Goal: Task Accomplishment & Management: Use online tool/utility

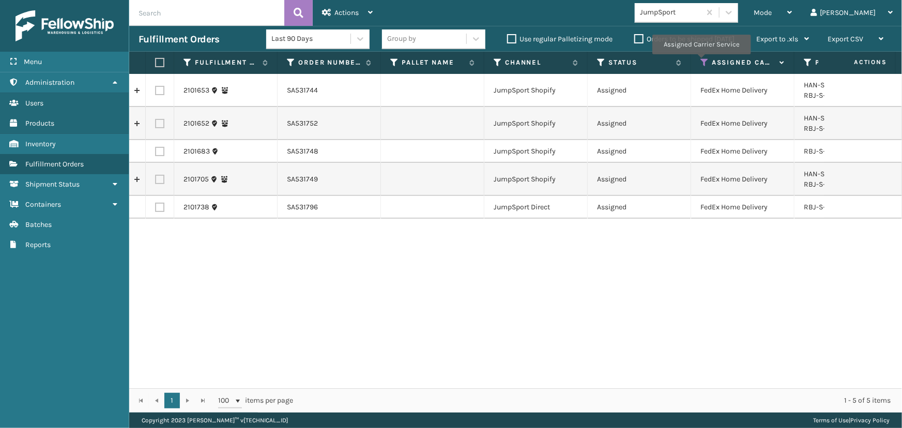
click at [701, 61] on icon at bounding box center [704, 62] width 8 height 9
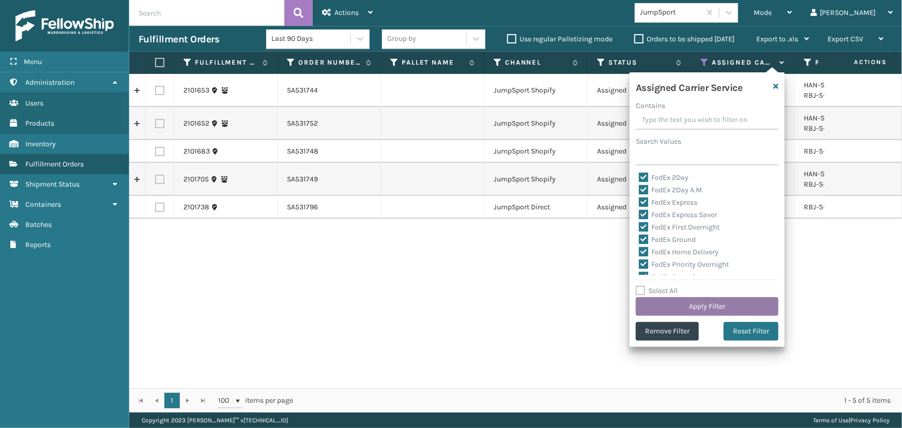
click at [675, 308] on button "Apply Filter" at bounding box center [707, 306] width 143 height 19
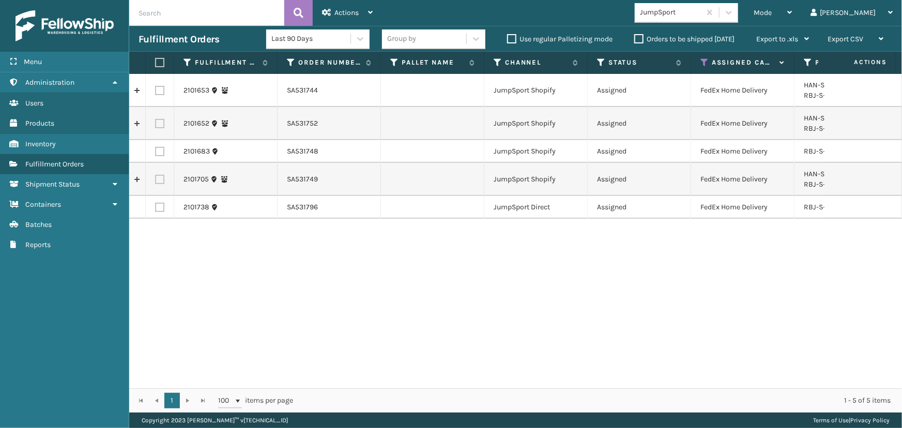
click at [159, 61] on label at bounding box center [158, 62] width 6 height 9
click at [156, 61] on input "checkbox" at bounding box center [155, 62] width 1 height 7
checkbox input "true"
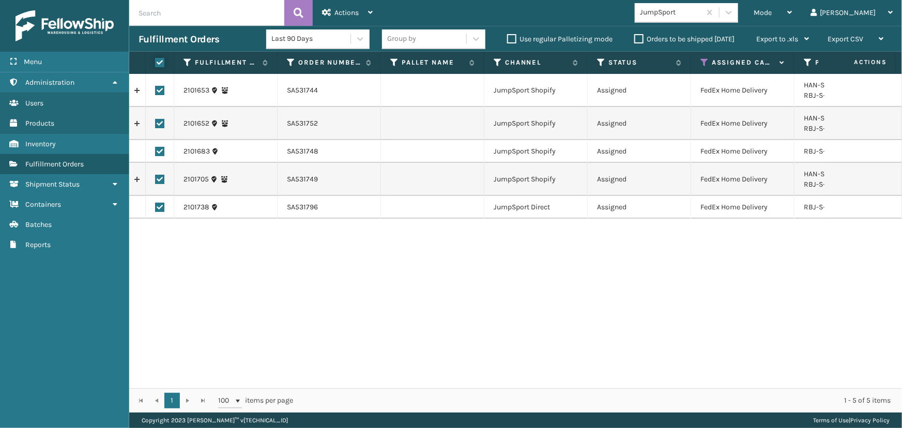
checkbox input "true"
drag, startPoint x: 335, startPoint y: 5, endPoint x: 336, endPoint y: 33, distance: 27.4
click at [336, 6] on div "Actions" at bounding box center [347, 13] width 51 height 26
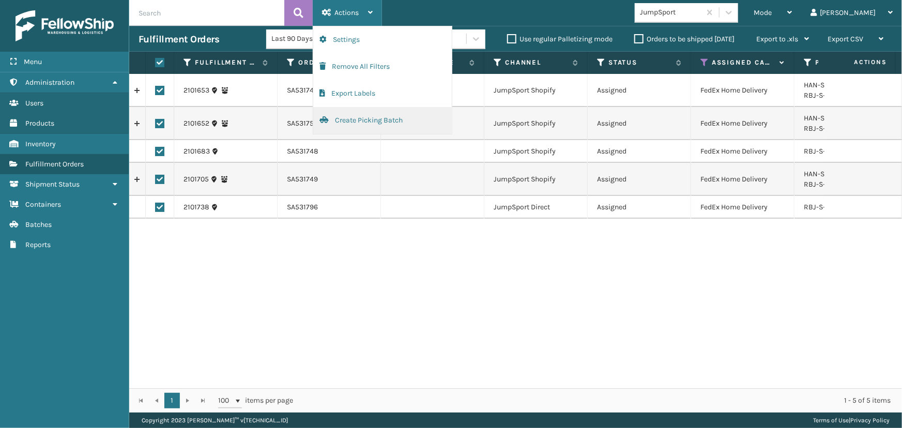
click at [359, 122] on button "Create Picking Batch" at bounding box center [382, 120] width 138 height 27
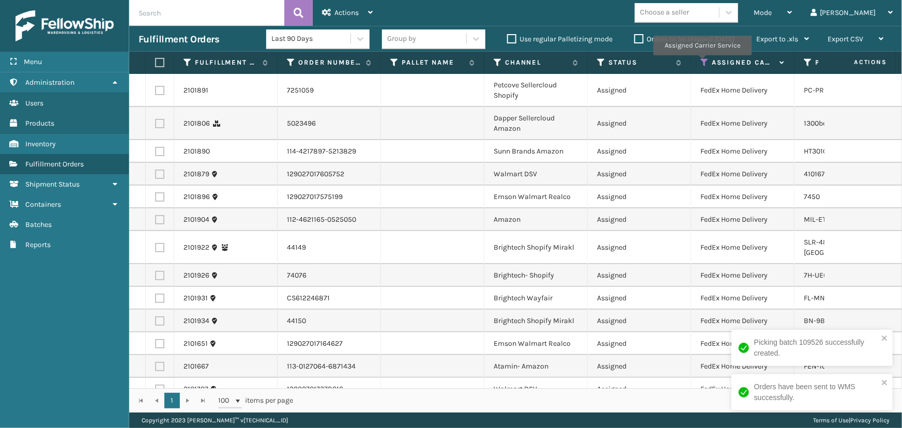
click at [702, 63] on icon at bounding box center [704, 62] width 8 height 9
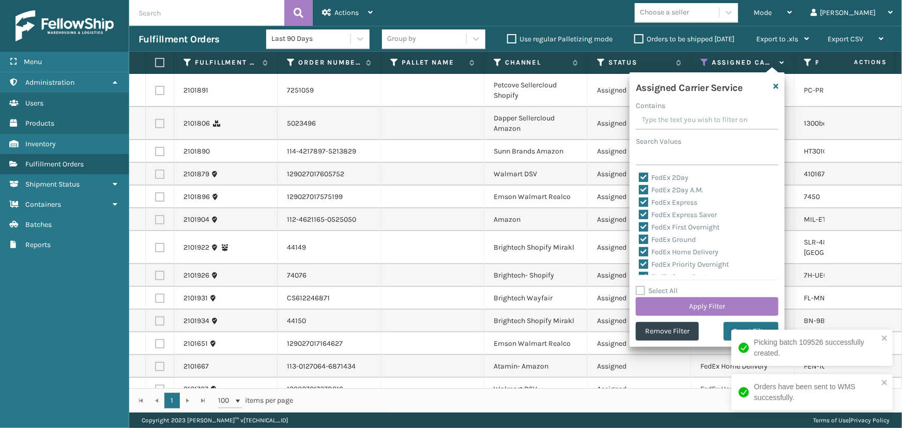
click at [689, 16] on div "Choose a seller" at bounding box center [664, 12] width 49 height 11
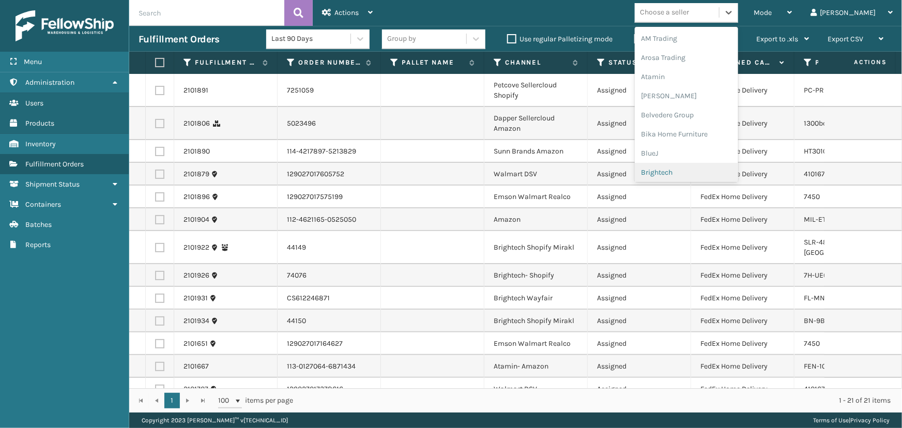
click at [701, 169] on div "Brightech" at bounding box center [686, 172] width 103 height 19
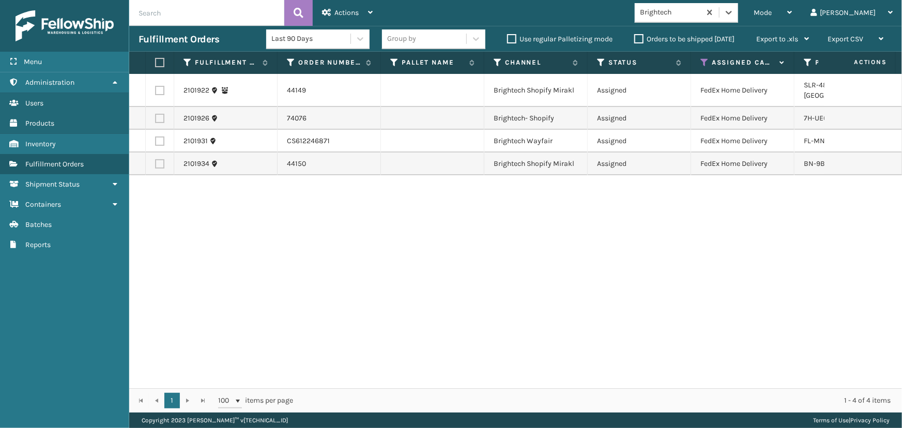
click at [160, 60] on label at bounding box center [158, 62] width 6 height 9
click at [156, 60] on input "checkbox" at bounding box center [155, 62] width 1 height 7
checkbox input "true"
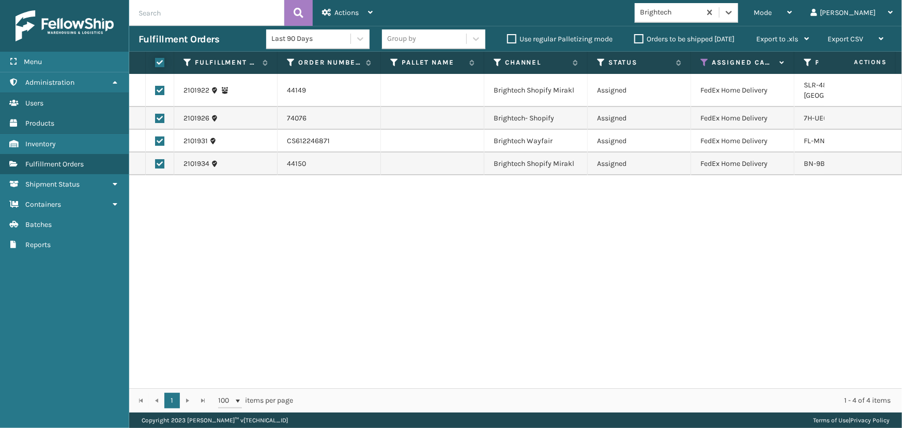
checkbox input "true"
click at [338, 13] on span "Actions" at bounding box center [346, 12] width 24 height 9
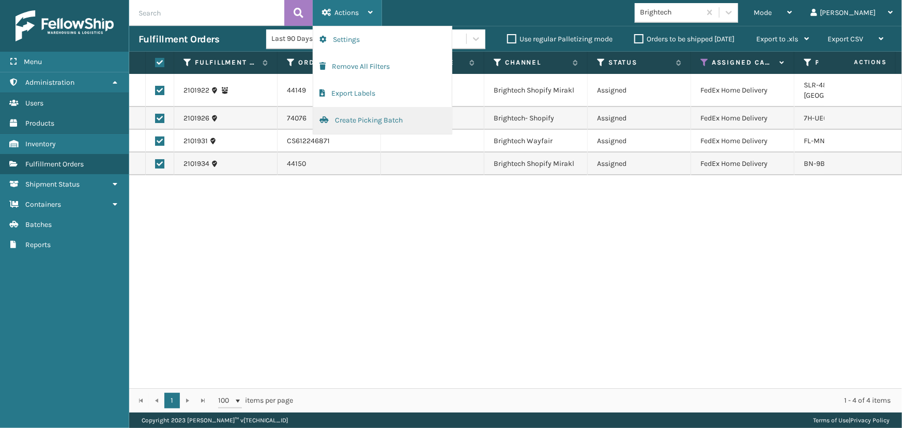
click at [388, 121] on button "Create Picking Batch" at bounding box center [382, 120] width 138 height 27
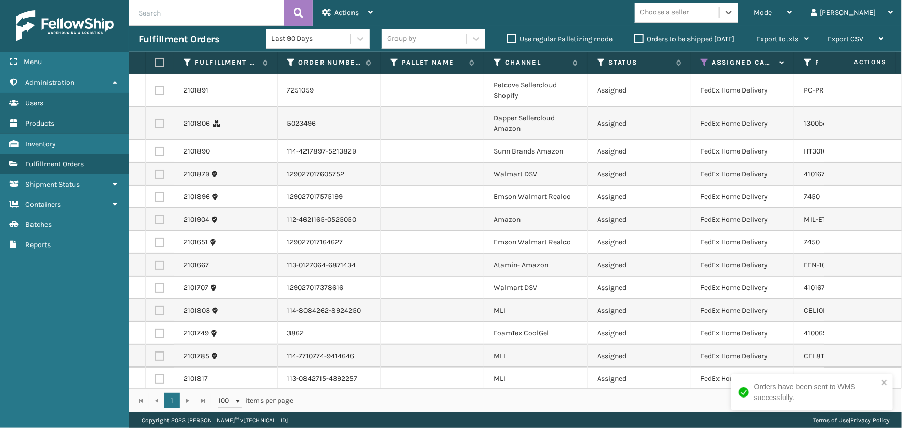
click at [719, 8] on div "Choose a seller" at bounding box center [677, 12] width 84 height 17
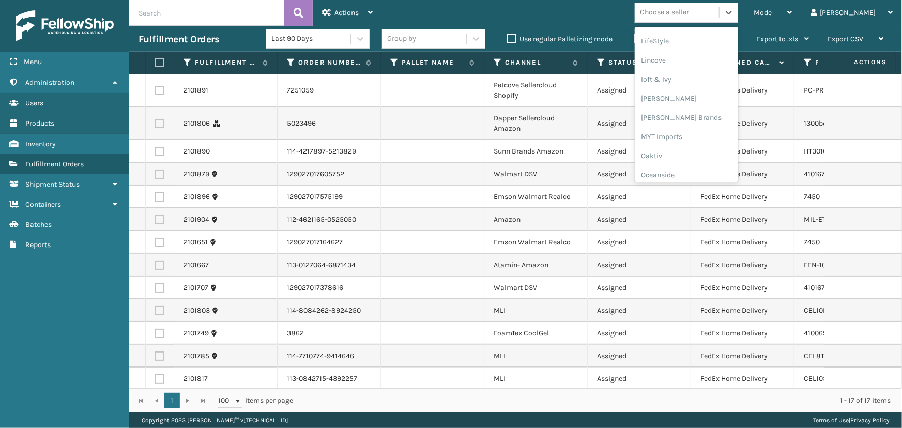
scroll to position [518, 0]
click at [709, 150] on div "SleepGeekz" at bounding box center [686, 151] width 103 height 19
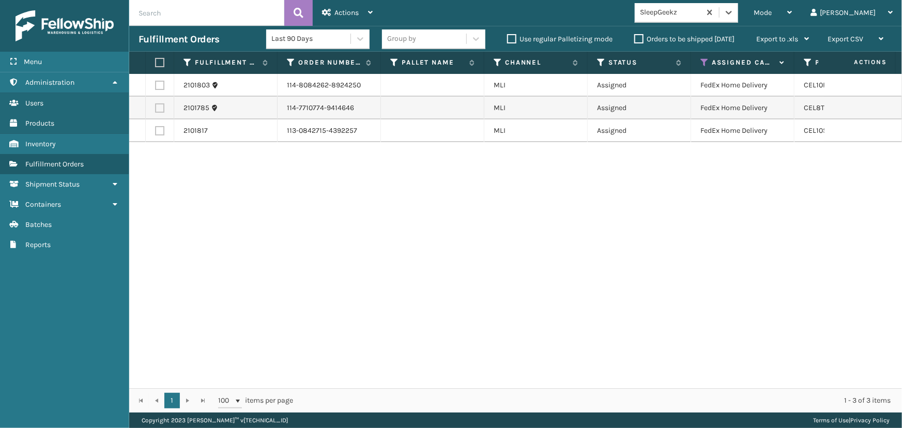
click at [161, 60] on label at bounding box center [158, 62] width 6 height 9
click at [156, 60] on input "checkbox" at bounding box center [155, 62] width 1 height 7
checkbox input "true"
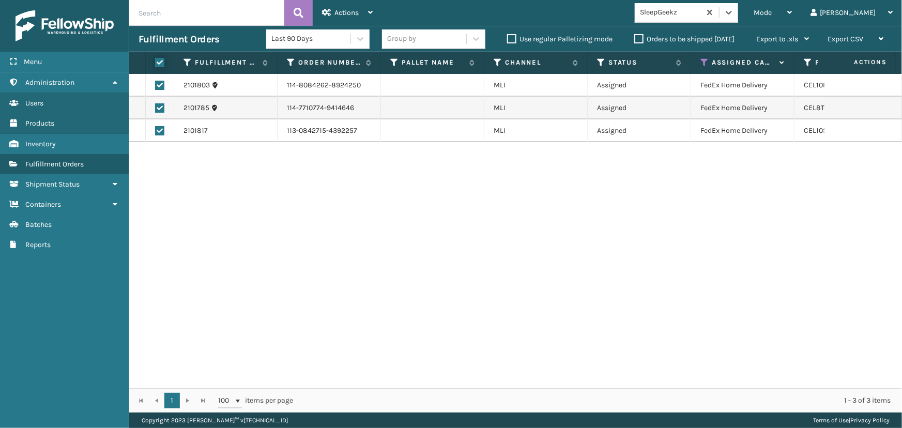
checkbox input "true"
click at [346, 8] on div "Actions" at bounding box center [347, 13] width 51 height 26
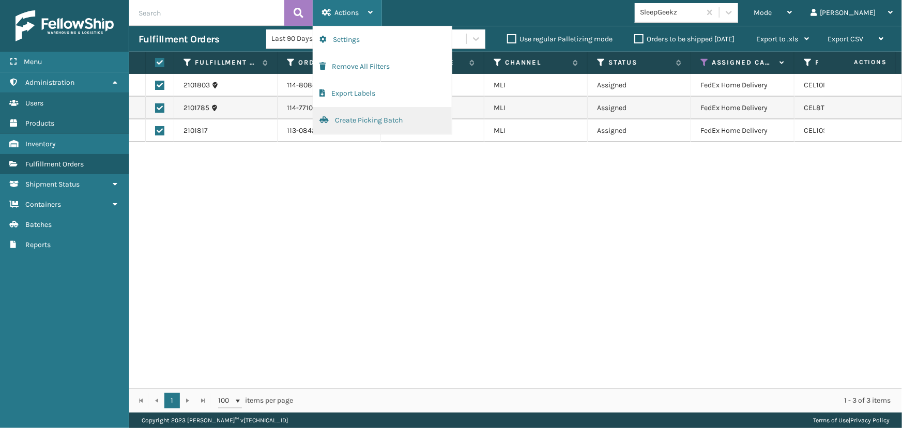
click at [364, 126] on button "Create Picking Batch" at bounding box center [382, 120] width 138 height 27
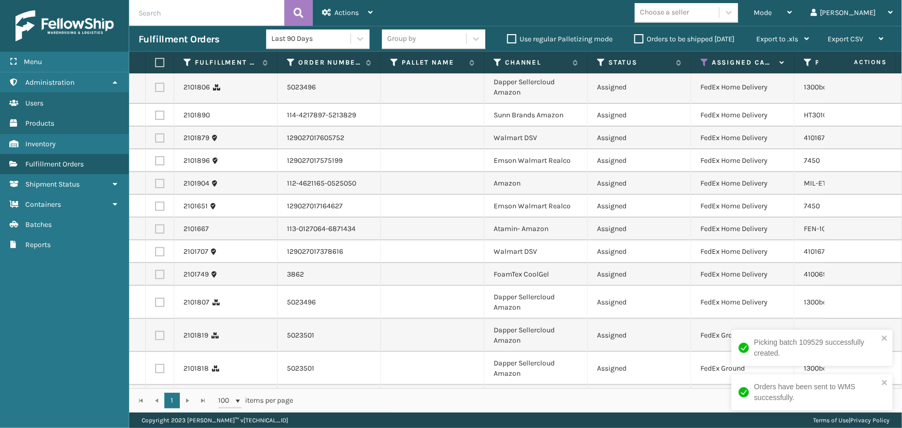
scroll to position [72, 0]
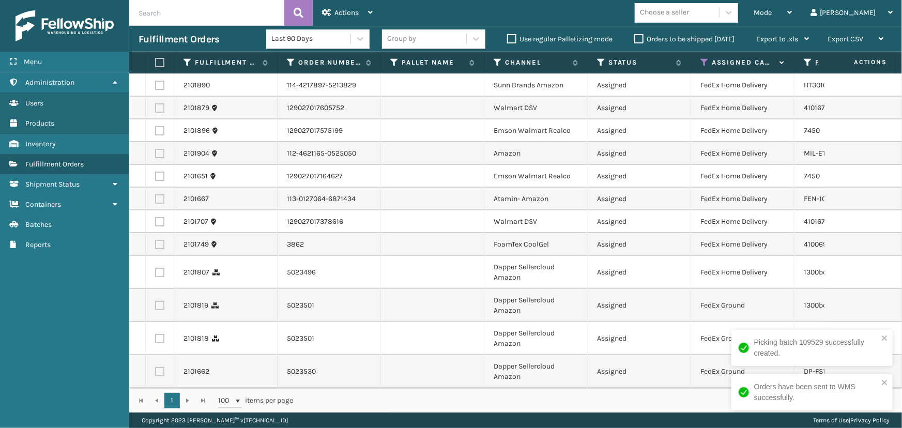
click at [689, 12] on div "Choose a seller" at bounding box center [664, 12] width 49 height 11
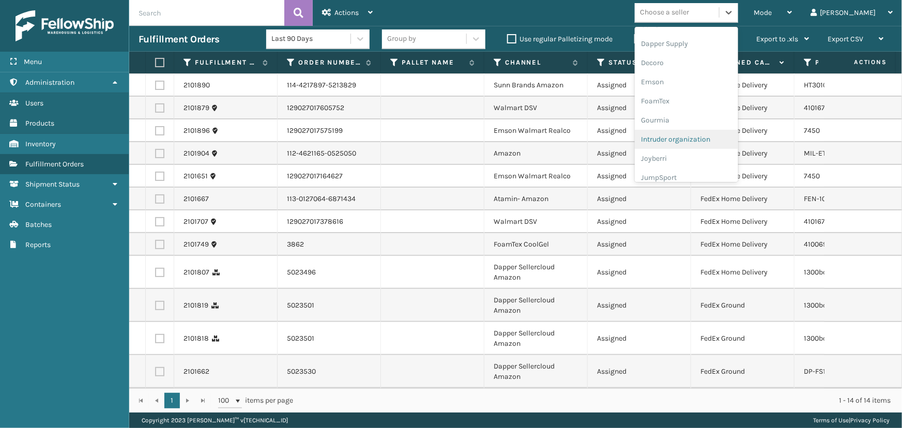
scroll to position [188, 0]
click at [695, 104] on div "FoamTex" at bounding box center [686, 99] width 103 height 19
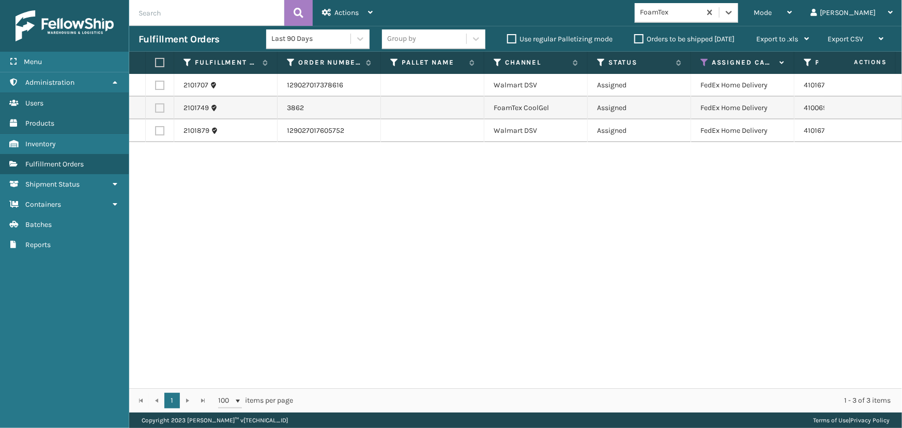
click at [156, 65] on label at bounding box center [158, 62] width 6 height 9
click at [156, 65] on input "checkbox" at bounding box center [155, 62] width 1 height 7
checkbox input "true"
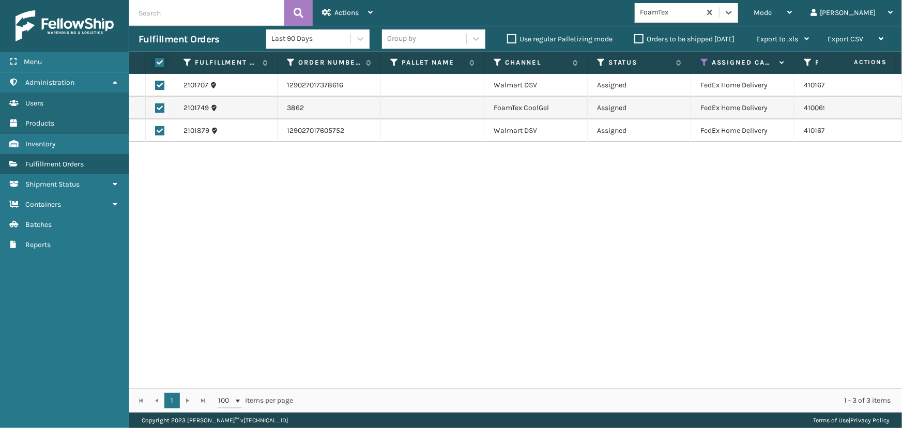
checkbox input "true"
click at [330, 8] on div "Actions" at bounding box center [347, 13] width 51 height 26
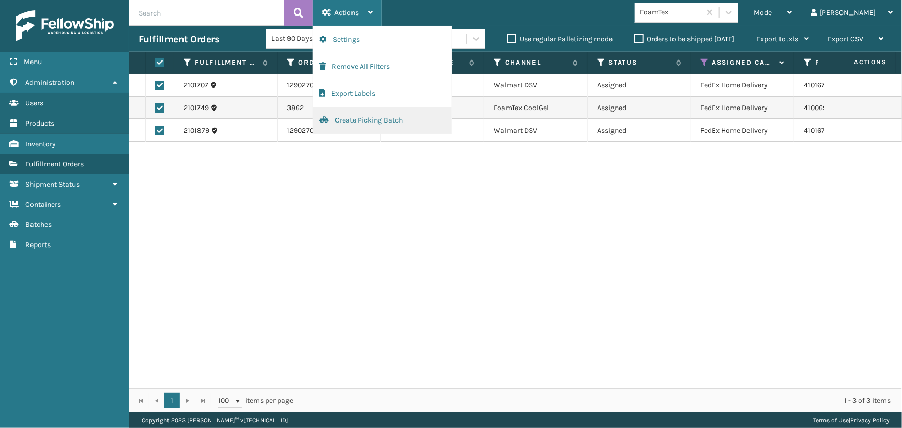
click at [377, 119] on button "Create Picking Batch" at bounding box center [382, 120] width 138 height 27
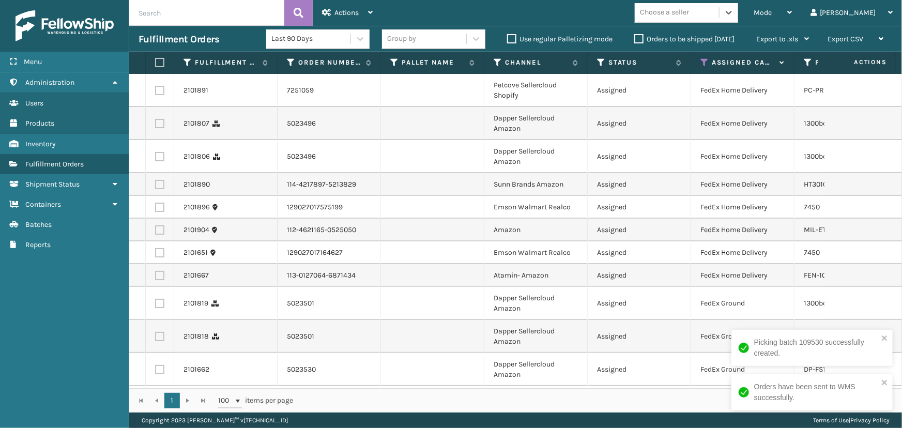
scroll to position [5, 0]
click at [689, 11] on div "Choose a seller" at bounding box center [664, 12] width 49 height 11
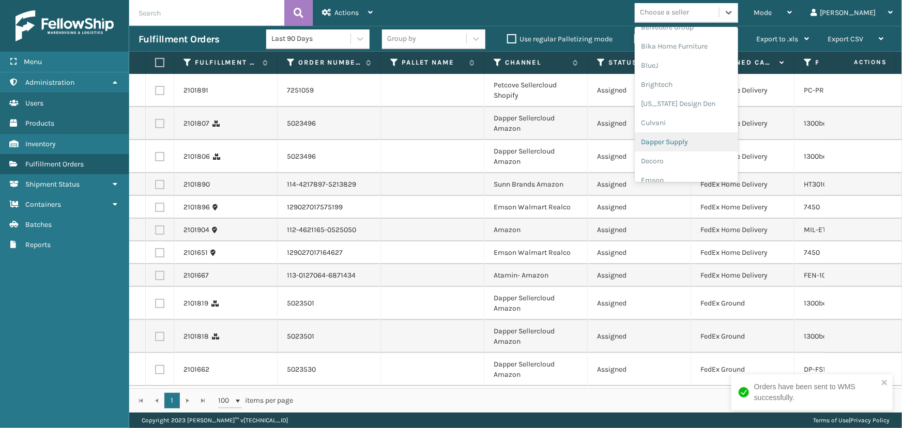
scroll to position [94, 0]
click at [701, 165] on div "Emson" at bounding box center [686, 174] width 103 height 19
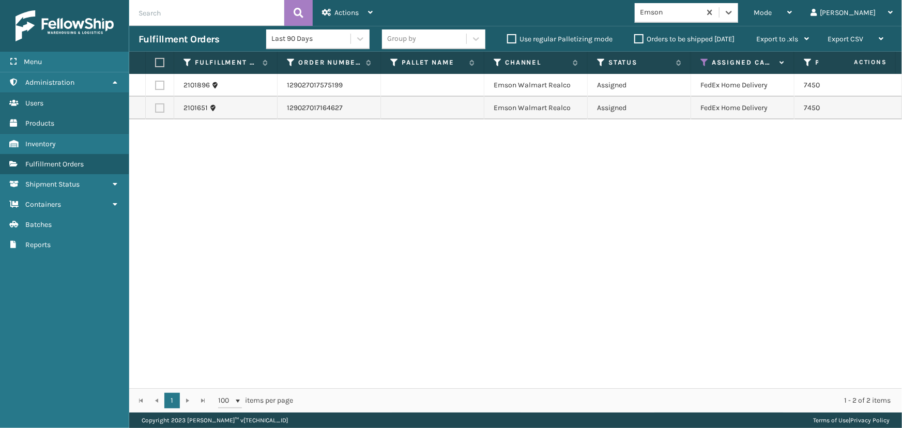
click at [158, 63] on label at bounding box center [158, 62] width 6 height 9
click at [156, 63] on input "checkbox" at bounding box center [155, 62] width 1 height 7
checkbox input "true"
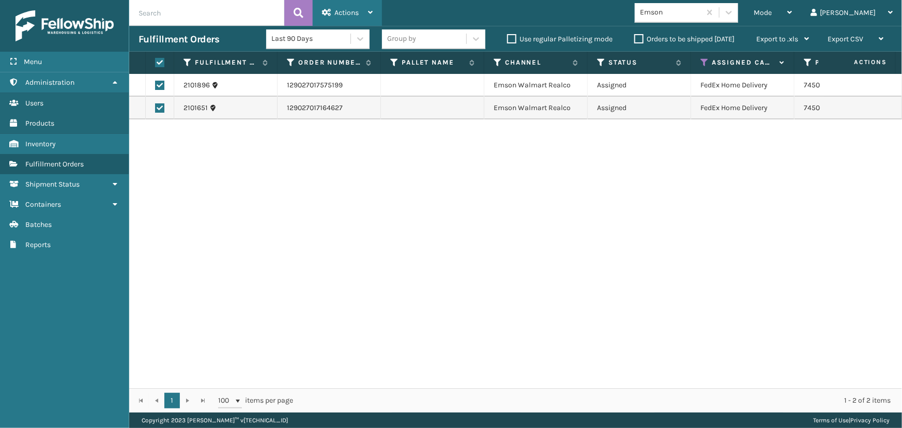
click at [338, 11] on span "Actions" at bounding box center [346, 12] width 24 height 9
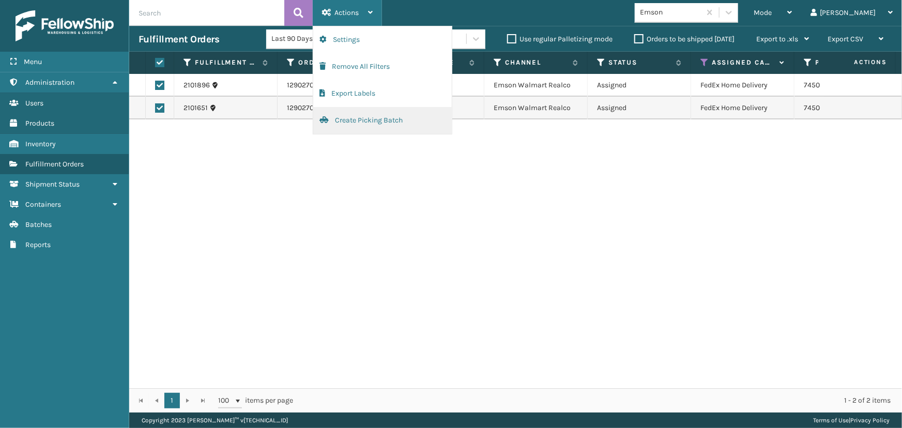
click at [355, 122] on button "Create Picking Batch" at bounding box center [382, 120] width 138 height 27
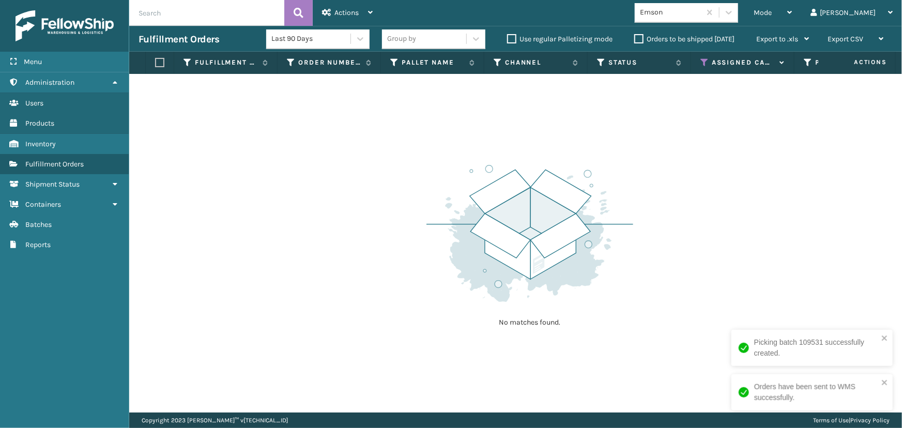
click at [738, 19] on div at bounding box center [728, 12] width 19 height 19
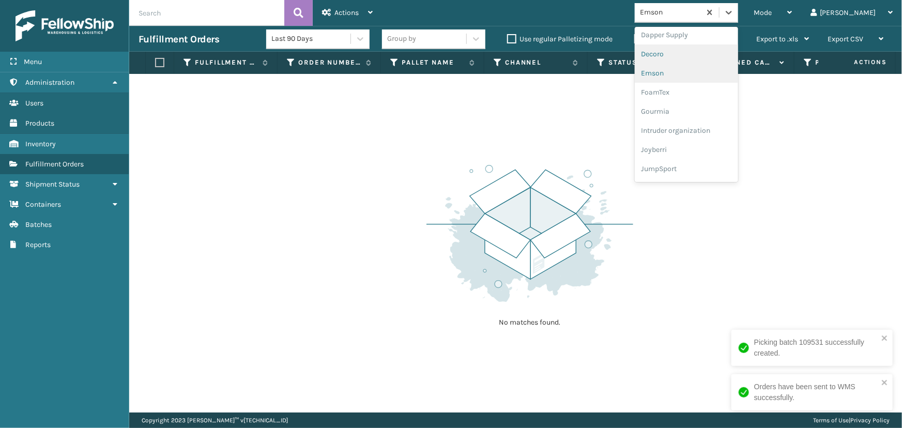
scroll to position [139, 0]
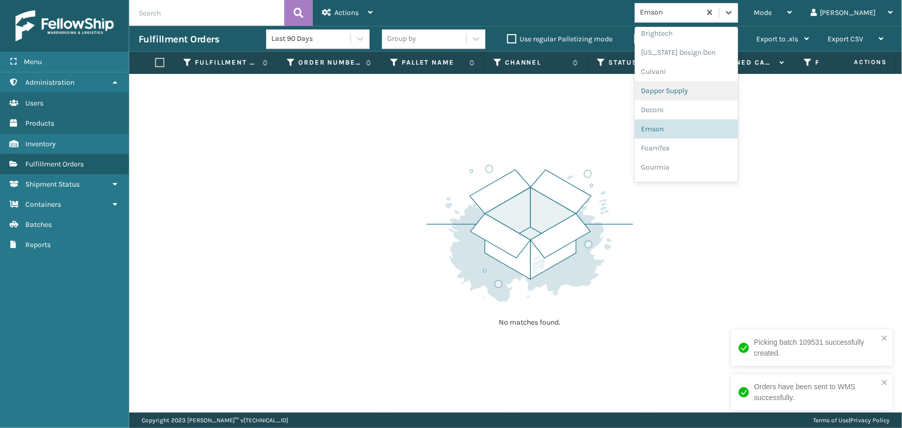
click at [692, 94] on div "Dapper Supply" at bounding box center [686, 90] width 103 height 19
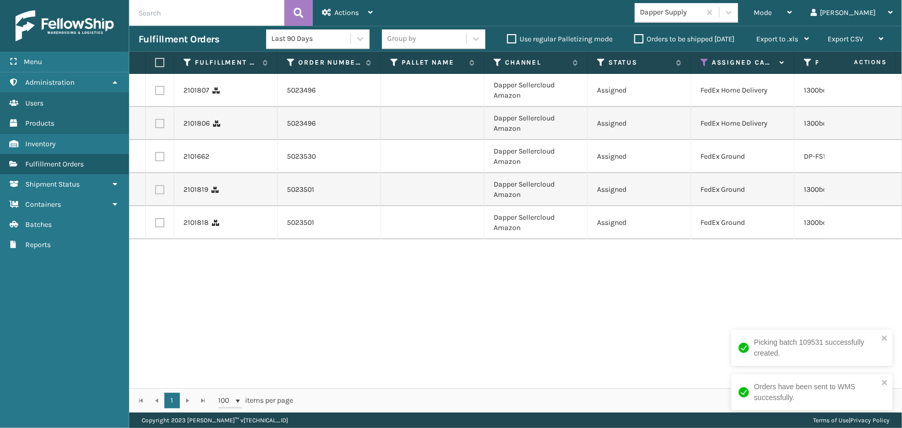
click at [158, 61] on label at bounding box center [158, 62] width 6 height 9
click at [156, 61] on input "checkbox" at bounding box center [155, 62] width 1 height 7
checkbox input "true"
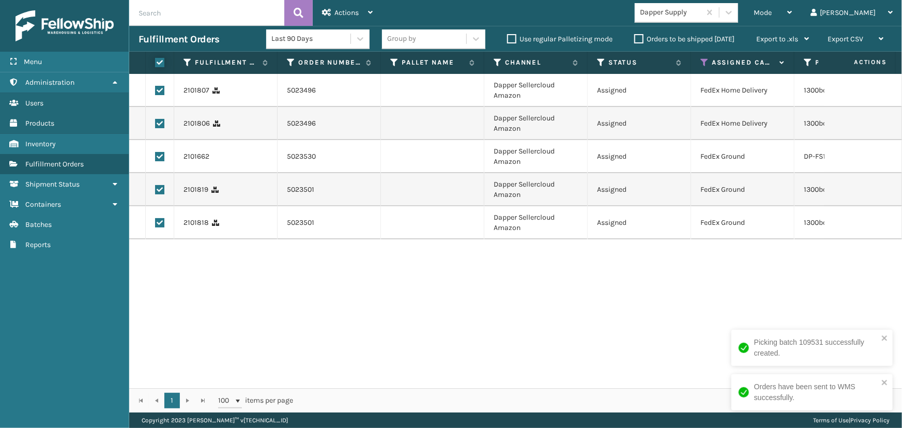
checkbox input "true"
click at [328, 12] on icon at bounding box center [326, 12] width 9 height 7
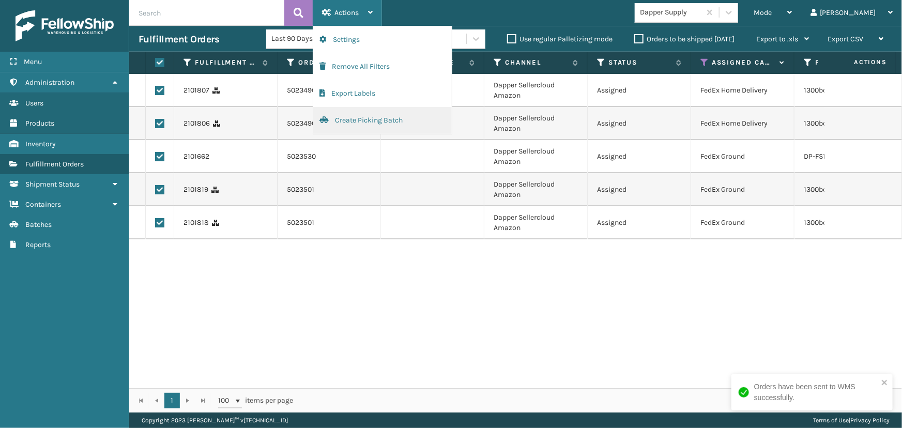
click at [347, 122] on button "Create Picking Batch" at bounding box center [382, 120] width 138 height 27
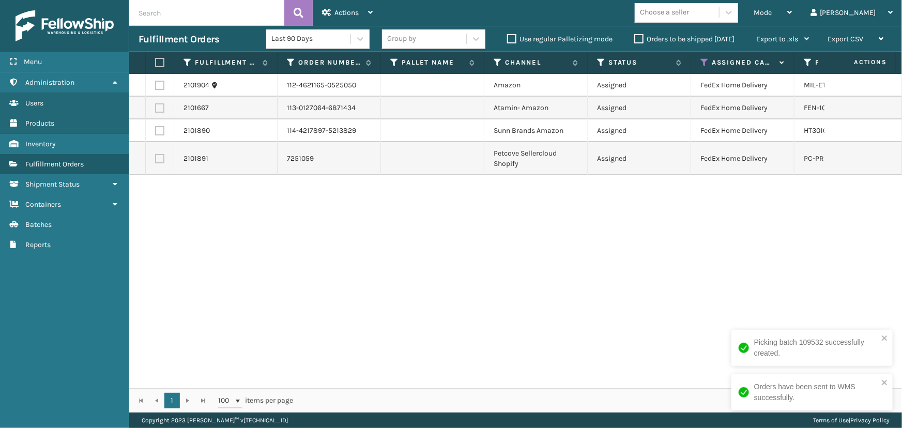
click at [161, 58] on label at bounding box center [158, 62] width 6 height 9
click at [156, 59] on input "checkbox" at bounding box center [155, 62] width 1 height 7
checkbox input "true"
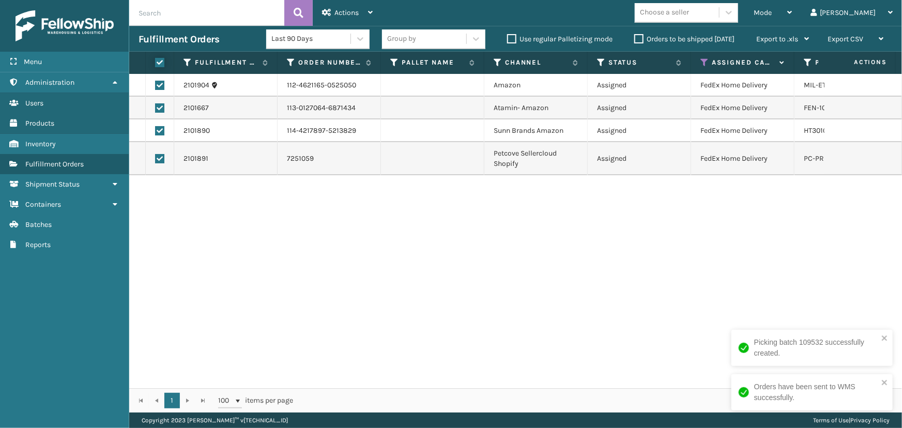
checkbox input "true"
click at [345, 8] on span "Actions" at bounding box center [346, 12] width 24 height 9
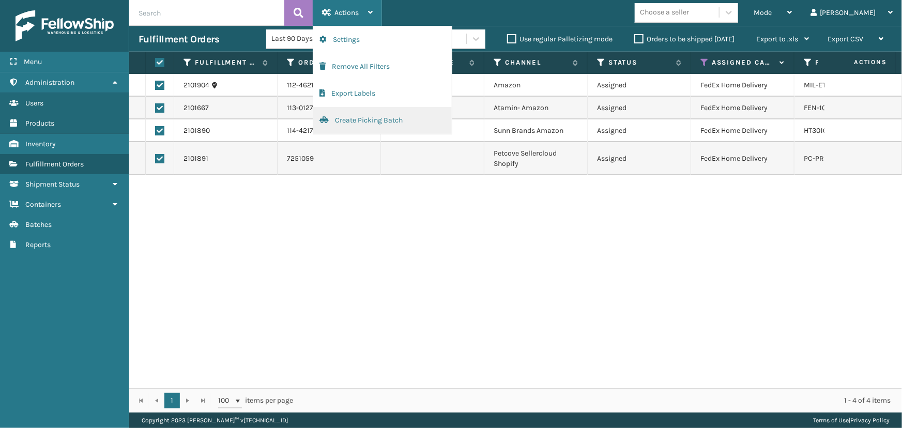
click at [367, 129] on button "Create Picking Batch" at bounding box center [382, 120] width 138 height 27
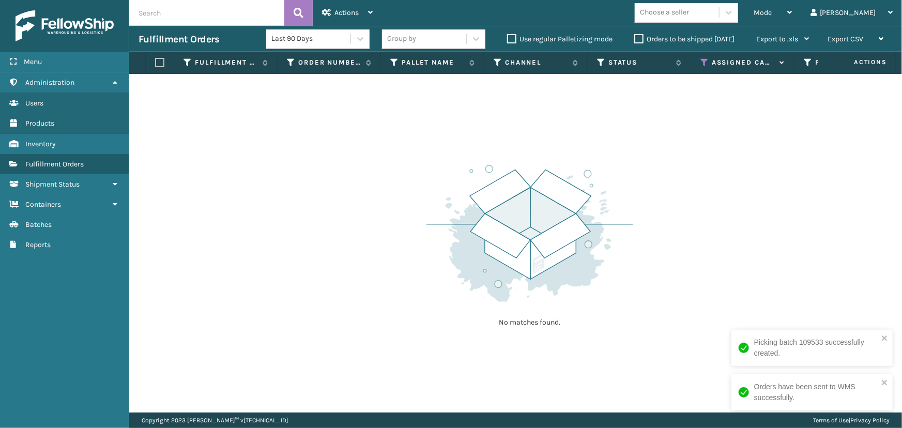
click at [703, 61] on icon at bounding box center [704, 62] width 8 height 9
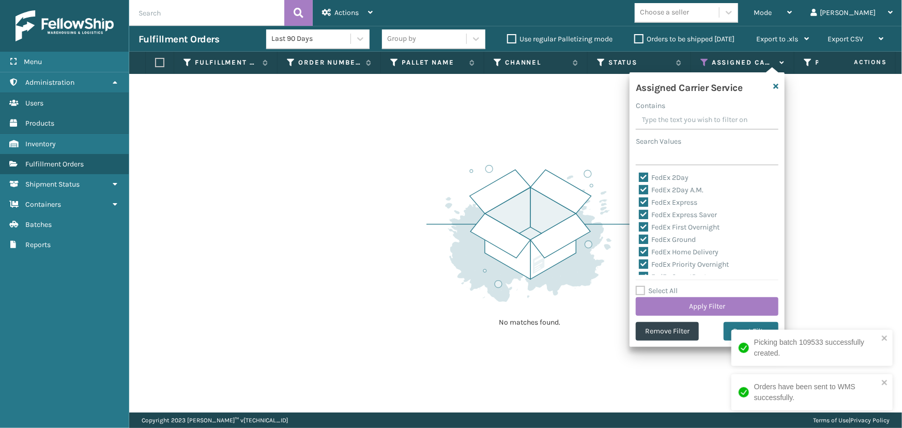
click at [657, 288] on label "Select All" at bounding box center [657, 290] width 42 height 9
click at [657, 286] on input "Select All" at bounding box center [713, 285] width 155 height 1
checkbox input "true"
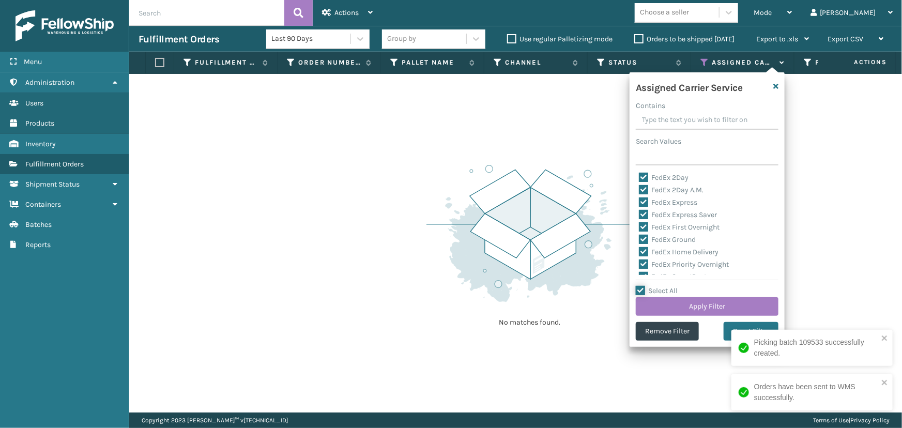
checkbox input "true"
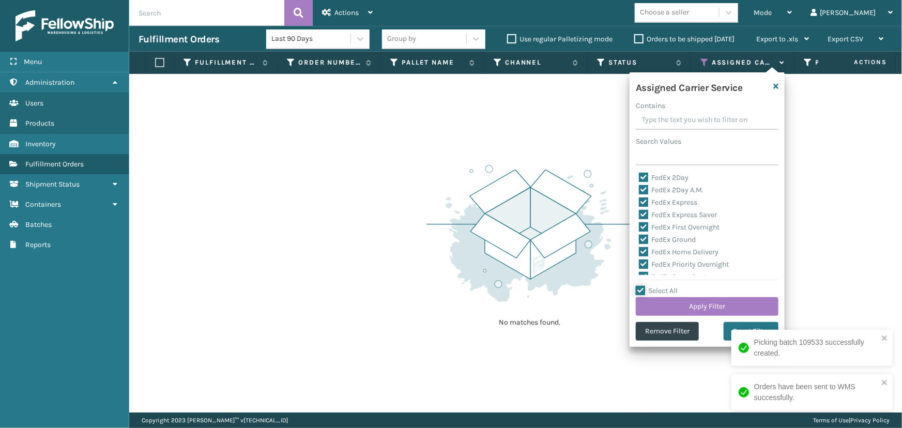
checkbox input "true"
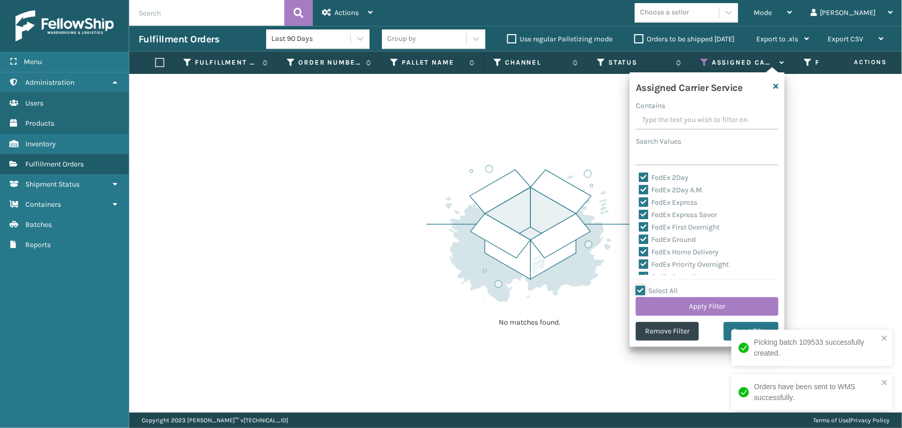
checkbox input "true"
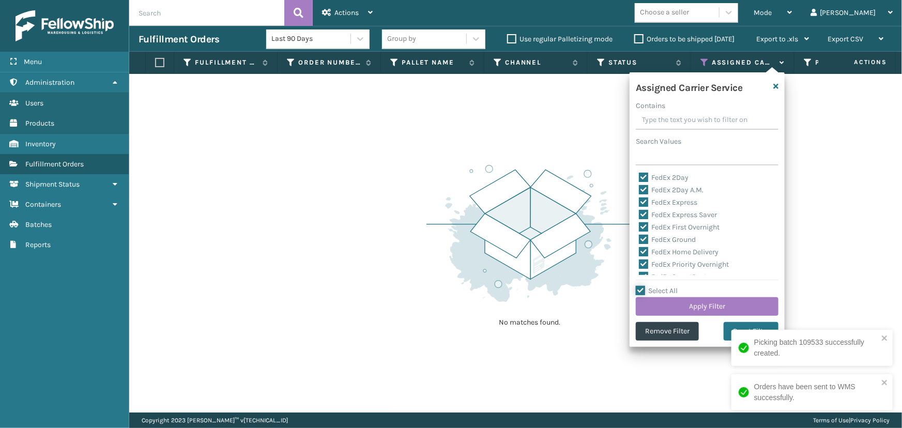
checkbox input "true"
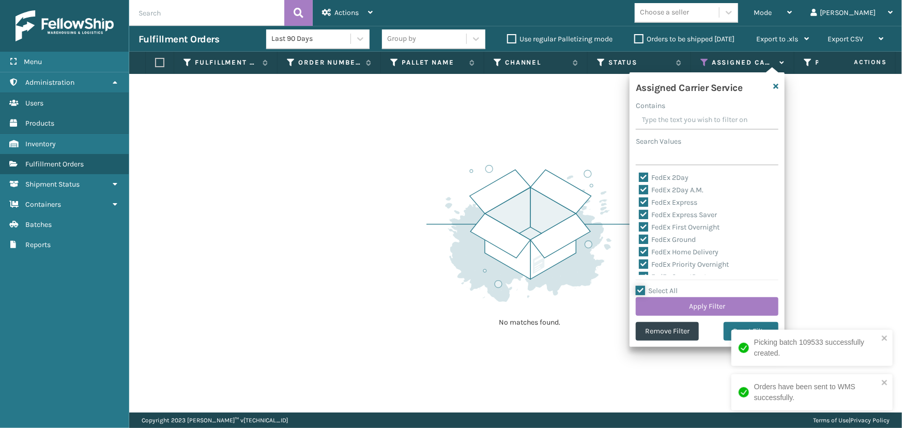
checkbox input "true"
click at [657, 288] on label "Select All" at bounding box center [657, 290] width 42 height 9
click at [657, 286] on input "Select All" at bounding box center [713, 285] width 155 height 1
checkbox input "false"
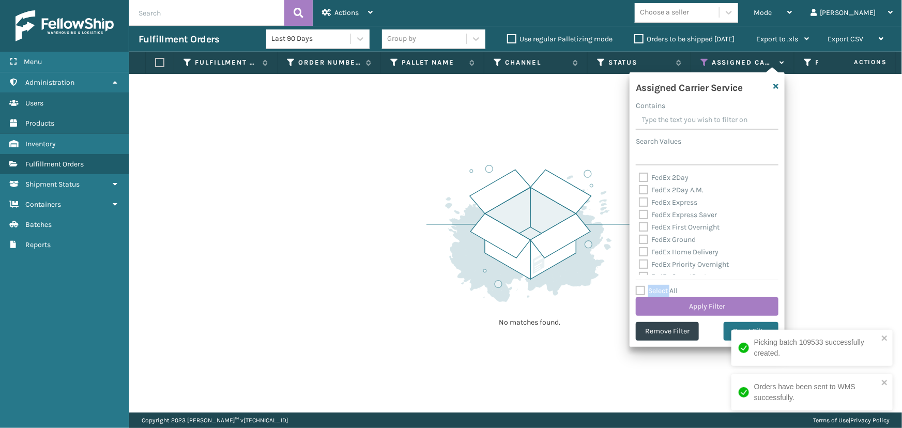
checkbox input "false"
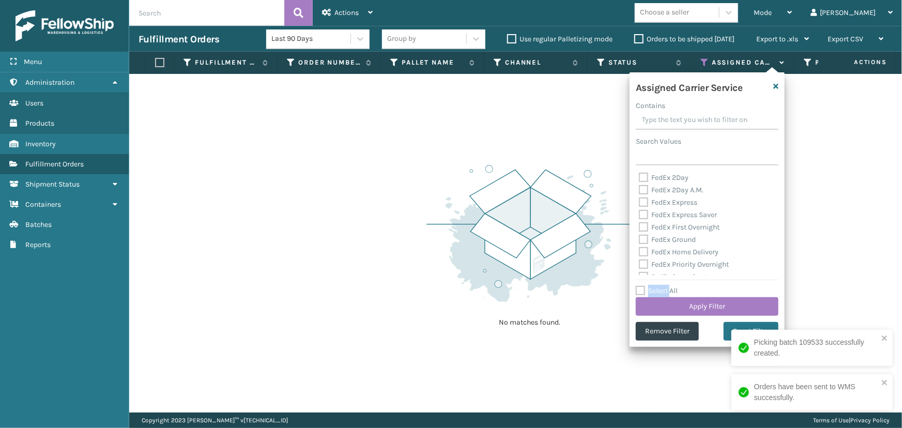
checkbox input "false"
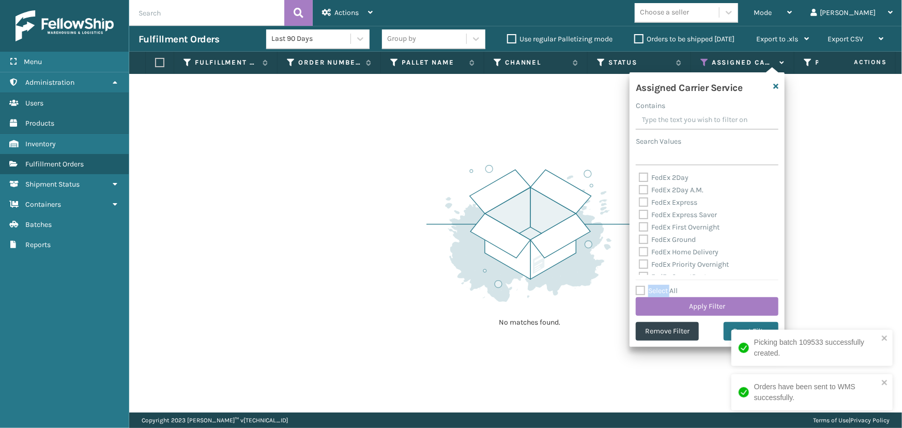
checkbox input "false"
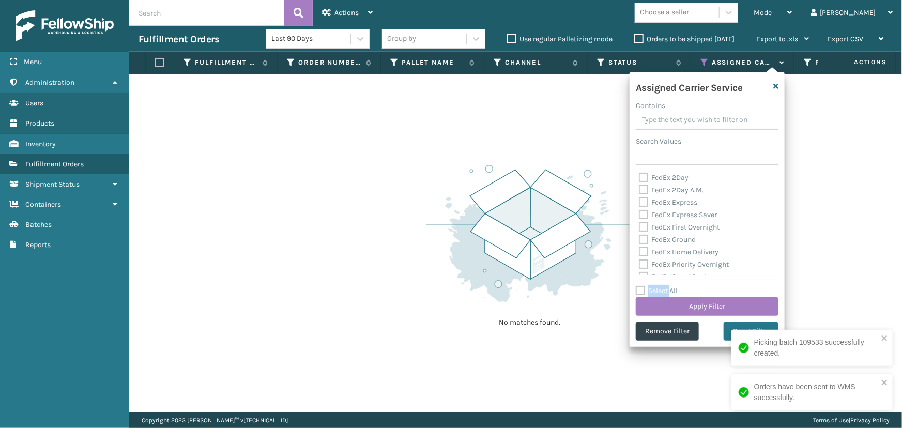
checkbox input "false"
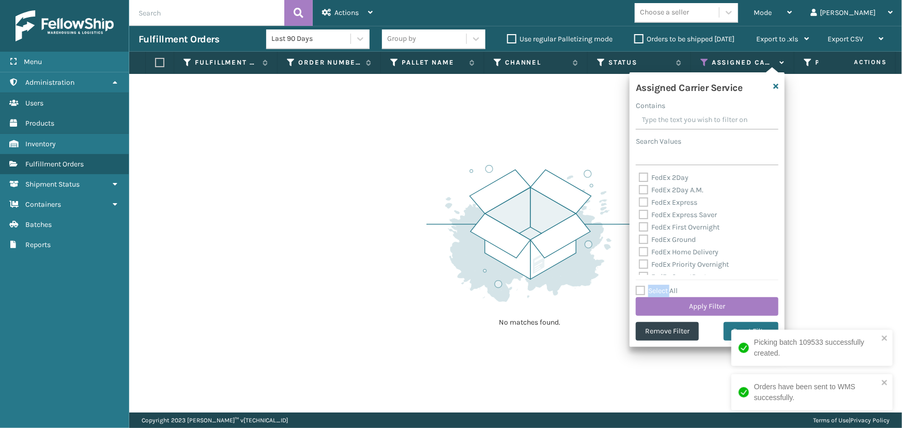
checkbox input "false"
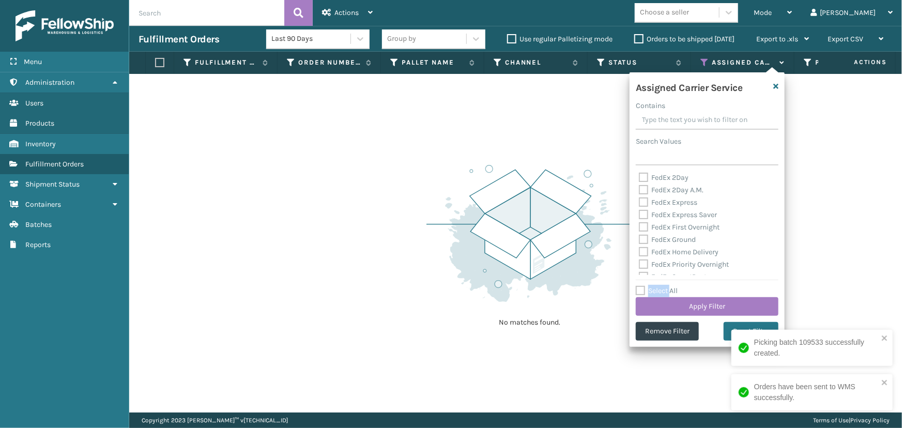
checkbox input "false"
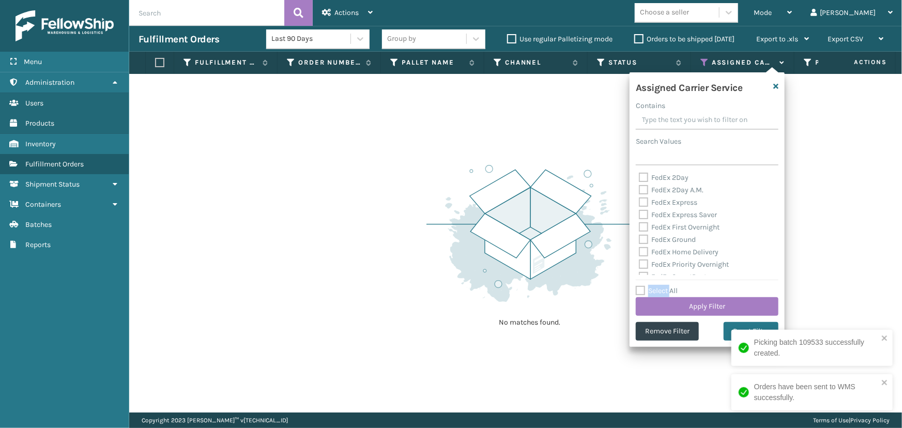
checkbox input "false"
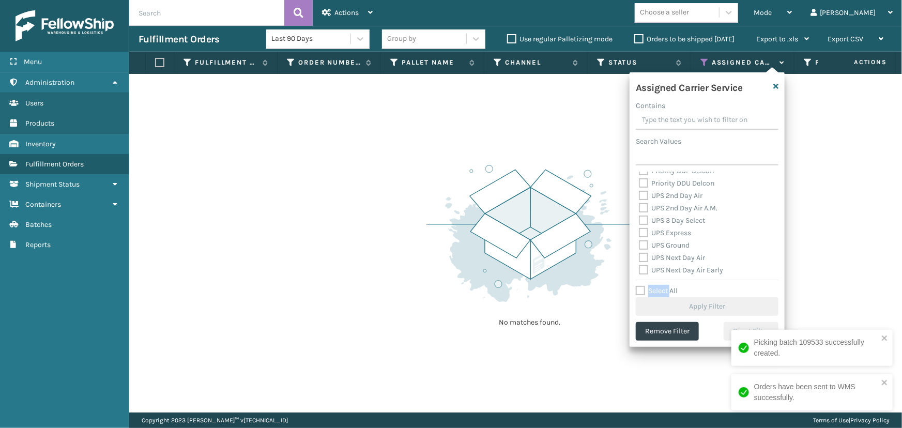
scroll to position [188, 0]
drag, startPoint x: 661, startPoint y: 189, endPoint x: 662, endPoint y: 201, distance: 11.9
click at [661, 190] on label "UPS 2nd Day Air" at bounding box center [671, 188] width 64 height 9
click at [639, 189] on input "UPS 2nd Day Air" at bounding box center [639, 185] width 1 height 7
checkbox input "true"
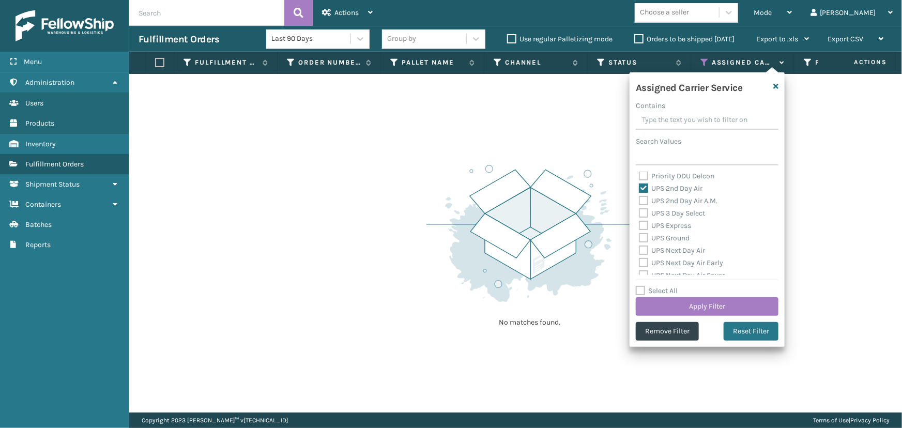
click at [662, 202] on label "UPS 2nd Day Air A.M." at bounding box center [678, 200] width 79 height 9
click at [639, 202] on input "UPS 2nd Day Air A.M." at bounding box center [639, 198] width 1 height 7
checkbox input "true"
click at [663, 213] on label "UPS 3 Day Select" at bounding box center [672, 213] width 66 height 9
click at [639, 213] on input "UPS 3 Day Select" at bounding box center [639, 210] width 1 height 7
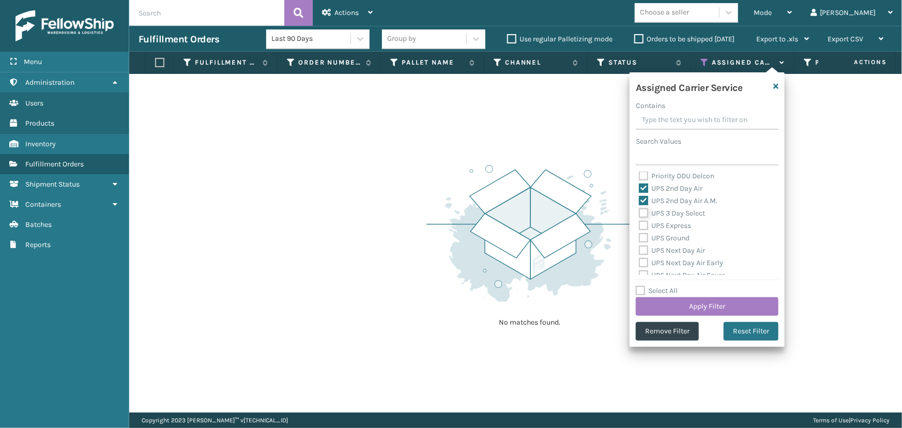
checkbox input "true"
click at [664, 222] on label "UPS Express" at bounding box center [665, 225] width 52 height 9
click at [639, 222] on input "UPS Express" at bounding box center [639, 223] width 1 height 7
checkbox input "true"
click at [667, 235] on label "UPS Ground" at bounding box center [664, 238] width 51 height 9
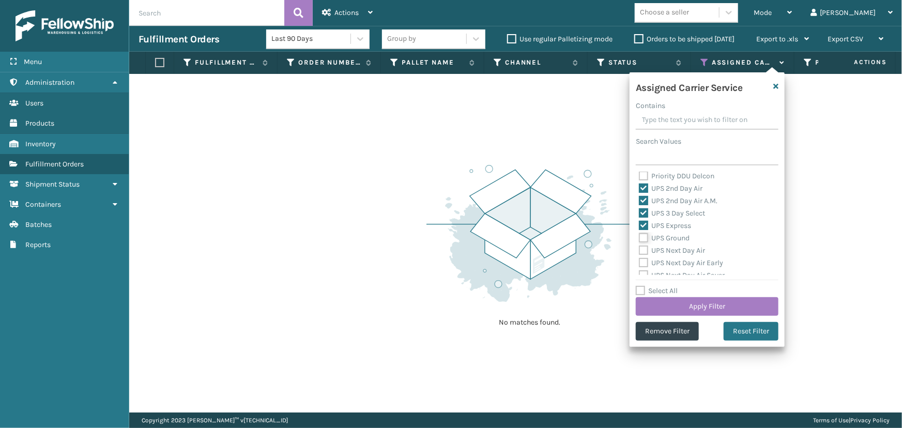
click at [639, 235] on input "UPS Ground" at bounding box center [639, 235] width 1 height 7
checkbox input "true"
click at [668, 246] on label "UPS Next Day Air" at bounding box center [672, 250] width 66 height 9
click at [639, 246] on input "UPS Next Day Air" at bounding box center [639, 247] width 1 height 7
checkbox input "true"
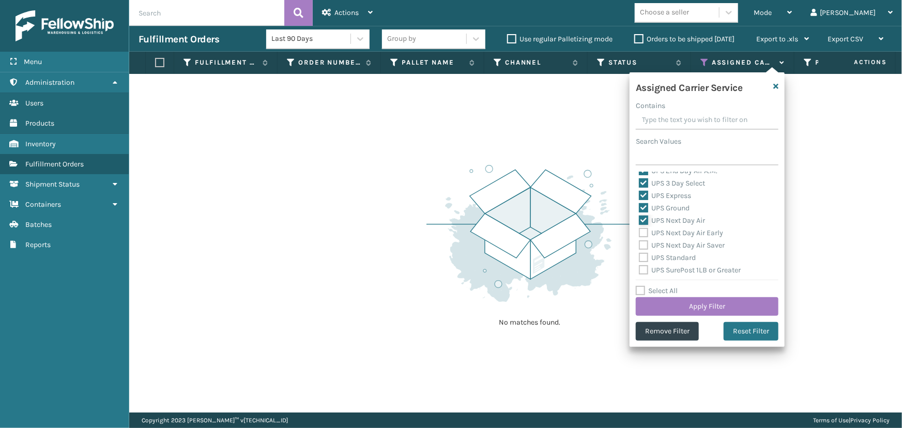
scroll to position [235, 0]
click at [662, 214] on label "UPS Next Day Air Early" at bounding box center [681, 215] width 84 height 9
click at [639, 214] on input "UPS Next Day Air Early" at bounding box center [639, 213] width 1 height 7
checkbox input "true"
click at [665, 228] on label "UPS Next Day Air Saver" at bounding box center [682, 228] width 86 height 9
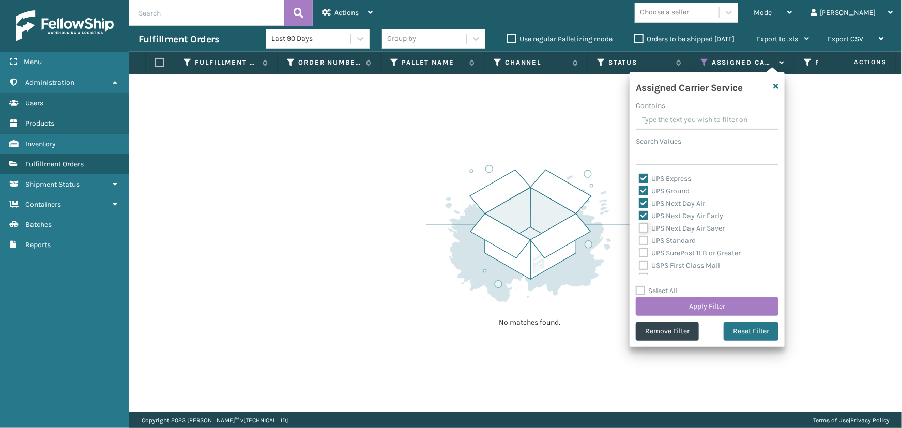
click at [639, 228] on input "UPS Next Day Air Saver" at bounding box center [639, 225] width 1 height 7
checkbox input "true"
click at [667, 240] on label "UPS Standard" at bounding box center [667, 240] width 57 height 9
click at [639, 240] on input "UPS Standard" at bounding box center [639, 238] width 1 height 7
checkbox input "true"
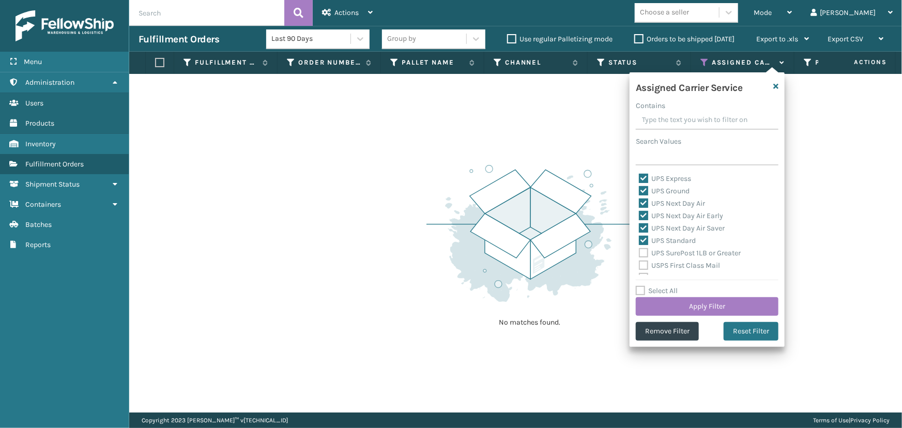
click at [667, 250] on label "UPS SurePost 1LB or Greater" at bounding box center [690, 253] width 102 height 9
click at [639, 250] on input "UPS SurePost 1LB or Greater" at bounding box center [639, 250] width 1 height 7
checkbox input "true"
click at [670, 275] on div "Assigned Carrier Service Contains Search Values FedEx 2Day FedEx 2Day A.M. FedE…" at bounding box center [706, 209] width 155 height 274
click at [679, 298] on button "Apply Filter" at bounding box center [707, 306] width 143 height 19
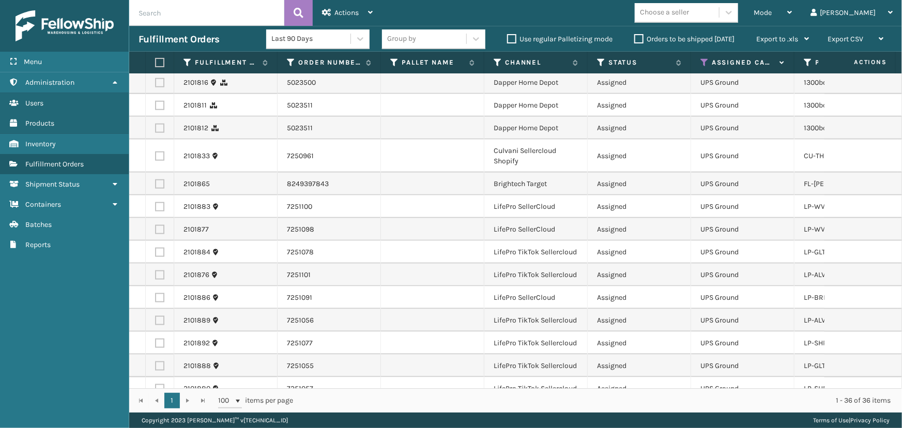
scroll to position [563, 0]
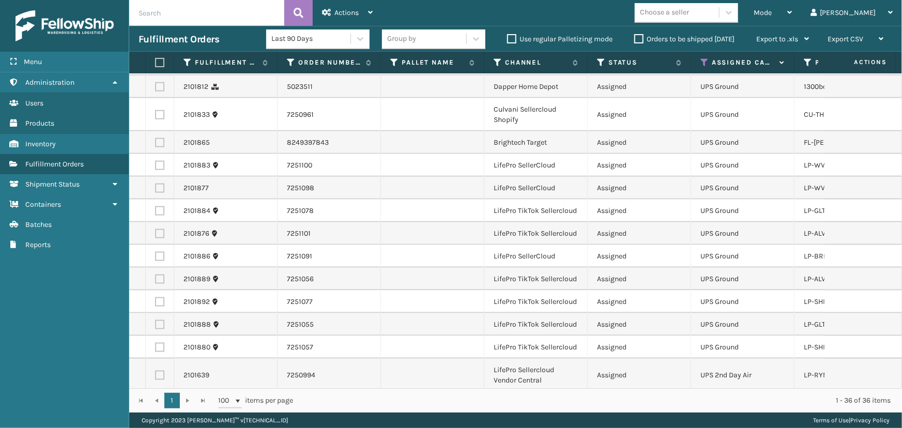
click at [689, 16] on div "Choose a seller" at bounding box center [664, 12] width 49 height 11
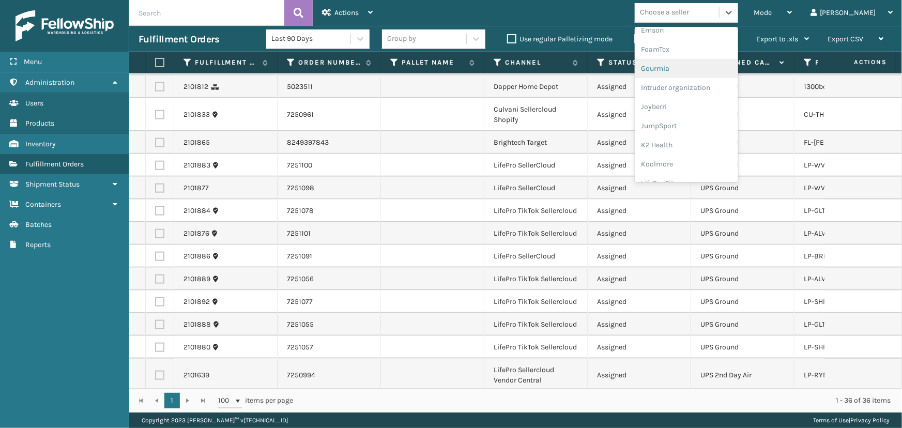
scroll to position [282, 0]
click at [703, 137] on div "LifePro Fitness" at bounding box center [686, 139] width 103 height 19
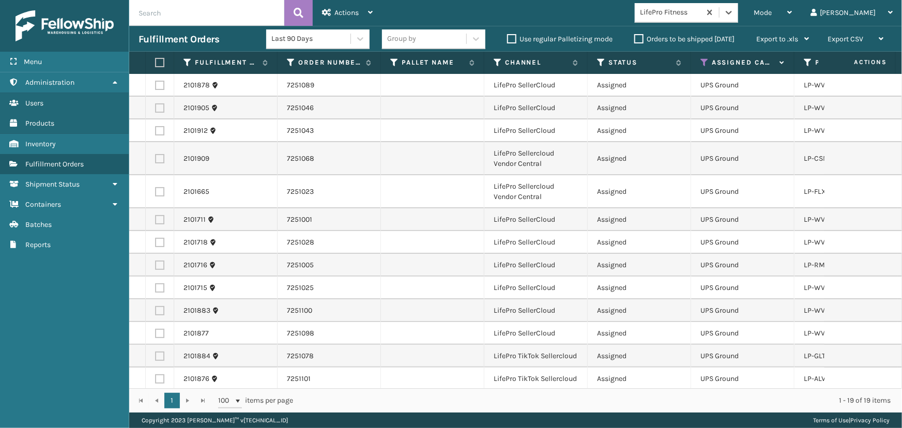
click at [157, 63] on label at bounding box center [158, 62] width 6 height 9
click at [156, 63] on input "checkbox" at bounding box center [155, 62] width 1 height 7
checkbox input "true"
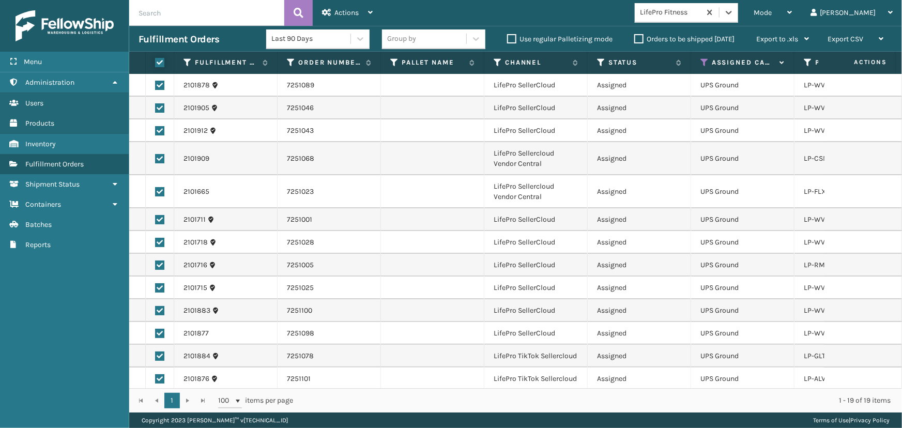
checkbox input "true"
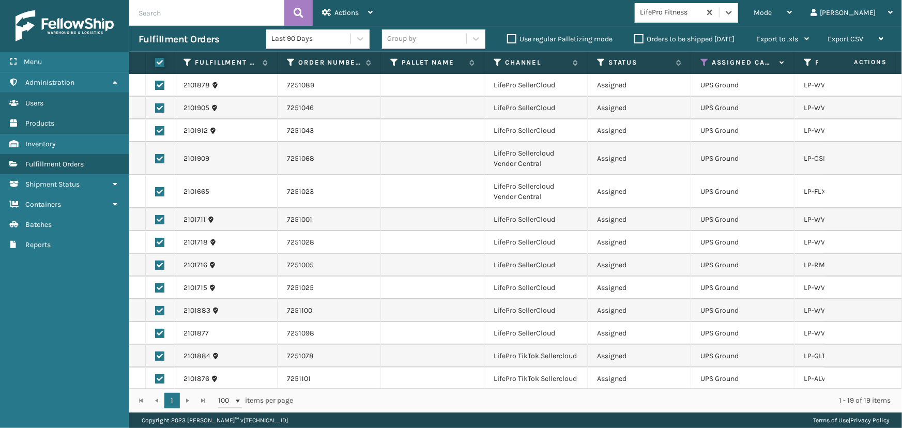
checkbox input "true"
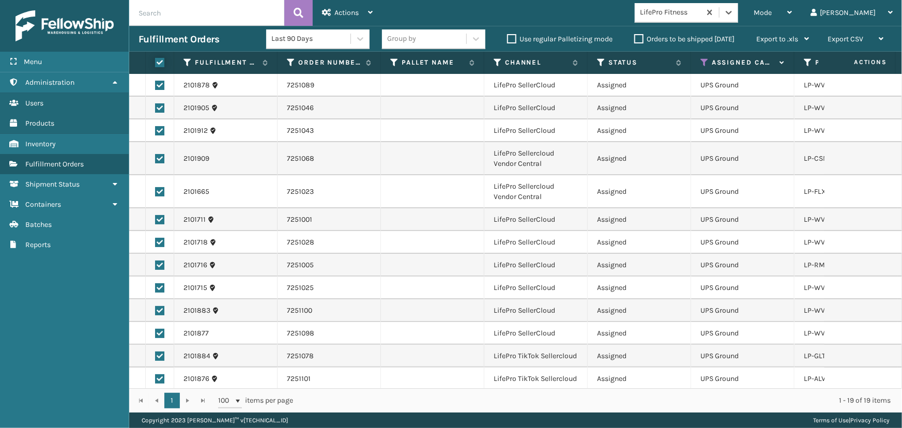
checkbox input "true"
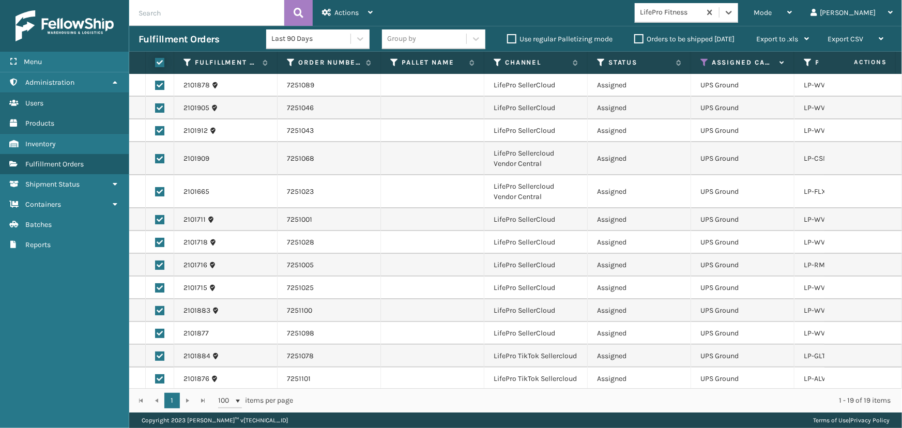
checkbox input "true"
click at [343, 17] on div "Actions" at bounding box center [347, 13] width 51 height 26
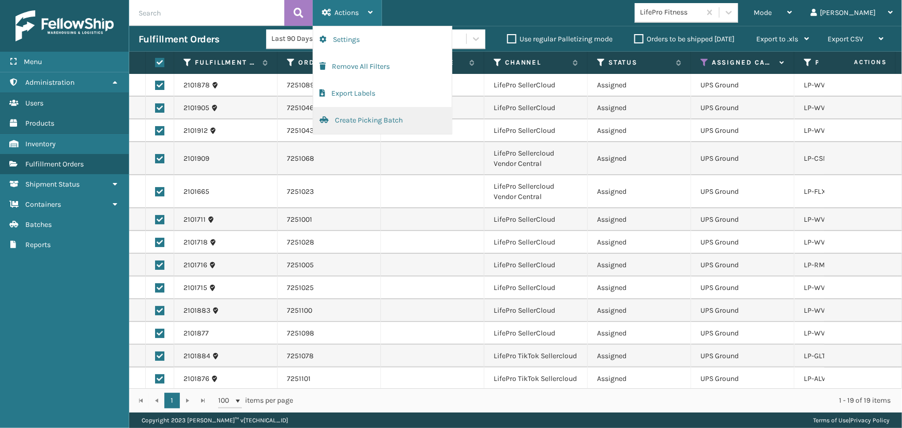
click at [342, 118] on button "Create Picking Batch" at bounding box center [382, 120] width 138 height 27
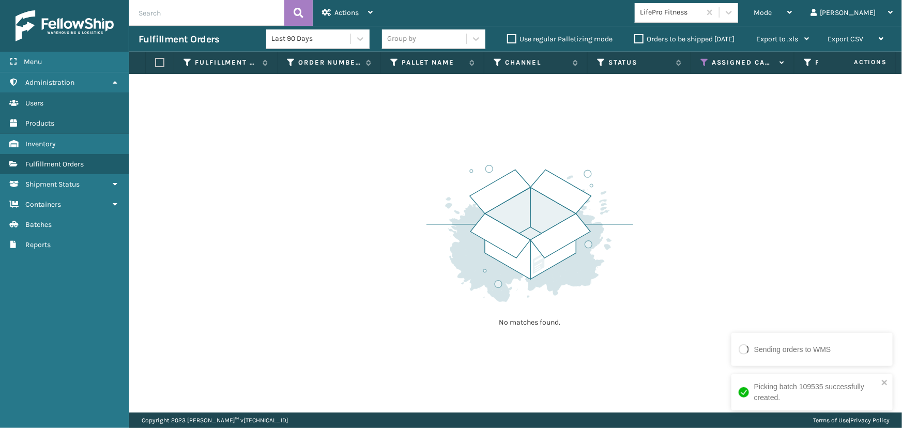
click at [701, 7] on div "LifePro Fitness" at bounding box center [670, 12] width 61 height 11
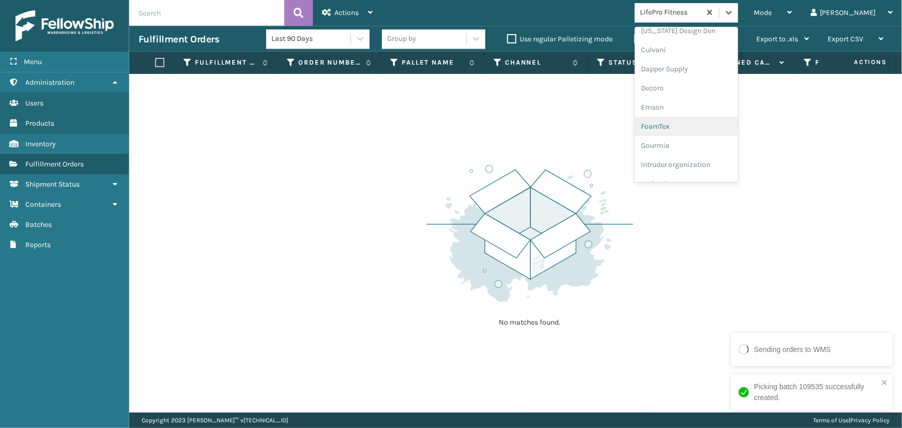
scroll to position [114, 0]
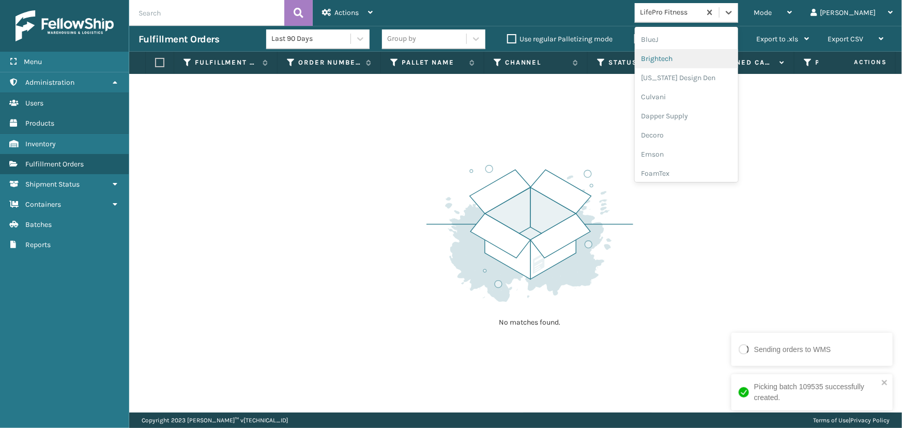
click at [687, 60] on div "Brightech" at bounding box center [686, 58] width 103 height 19
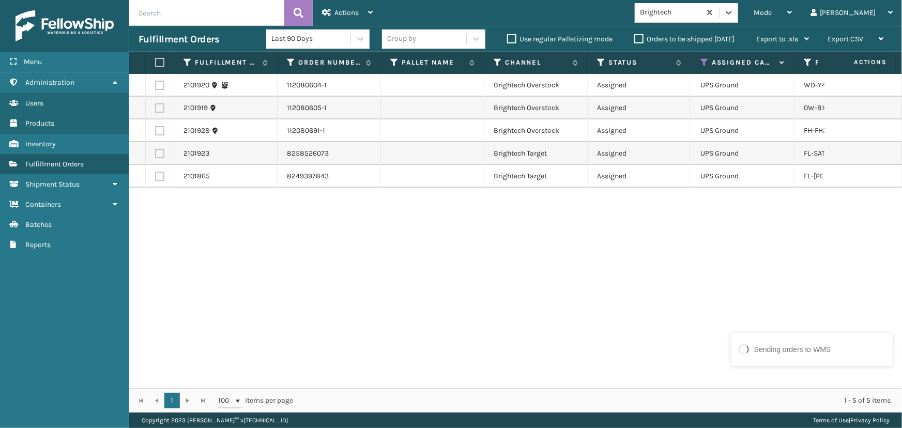
click at [160, 60] on label at bounding box center [158, 62] width 6 height 9
click at [156, 60] on input "checkbox" at bounding box center [155, 62] width 1 height 7
checkbox input "true"
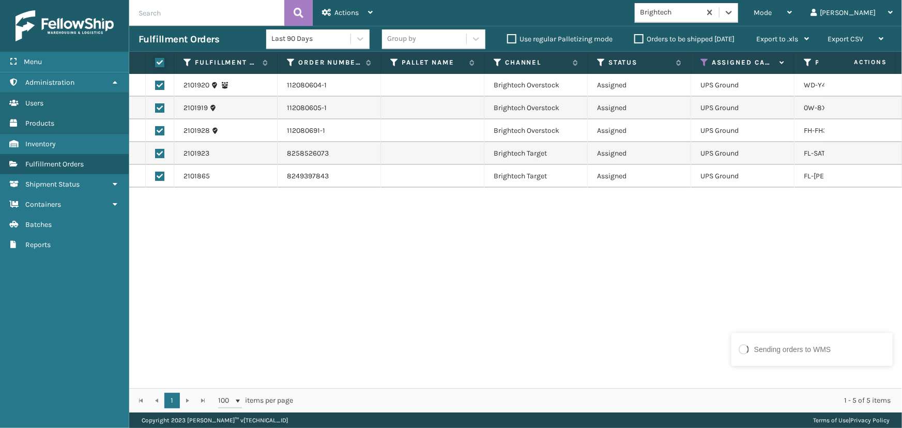
checkbox input "true"
click at [347, 13] on span "Actions" at bounding box center [346, 12] width 24 height 9
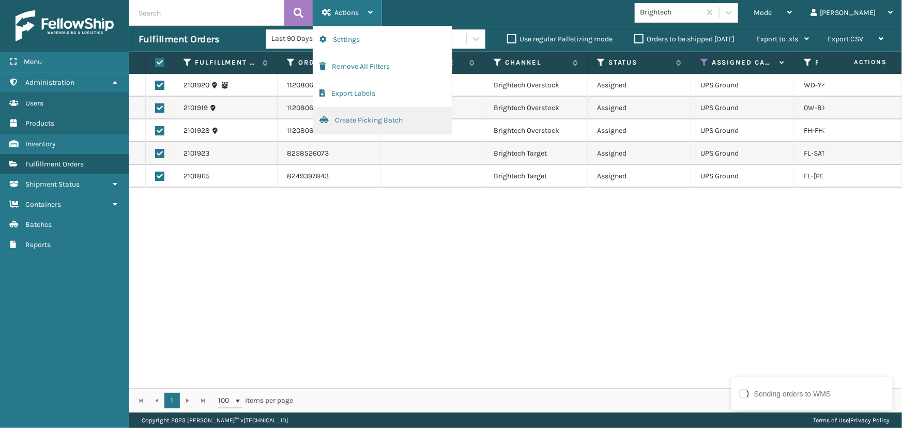
click at [360, 121] on button "Create Picking Batch" at bounding box center [382, 120] width 138 height 27
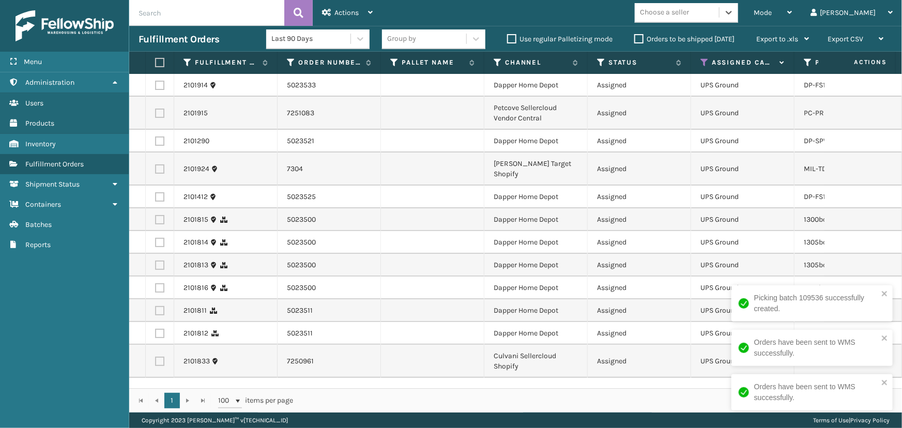
click at [689, 16] on div "Choose a seller" at bounding box center [664, 12] width 49 height 11
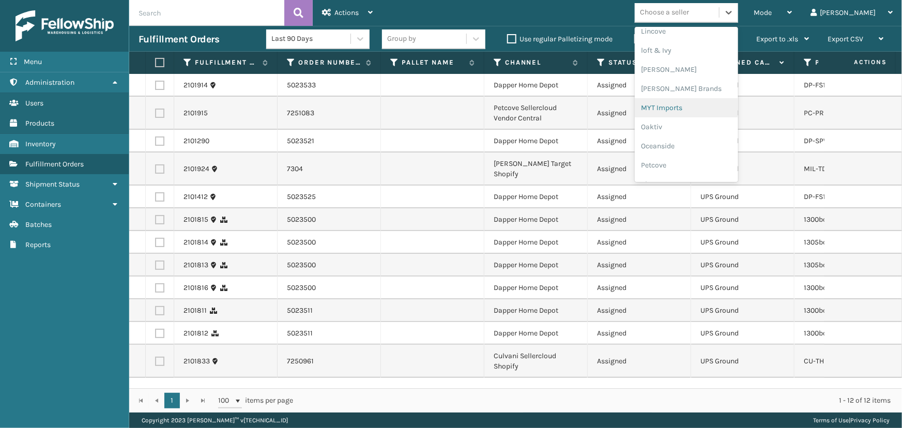
scroll to position [424, 0]
click at [706, 95] on div "[PERSON_NAME] Brands" at bounding box center [686, 92] width 103 height 19
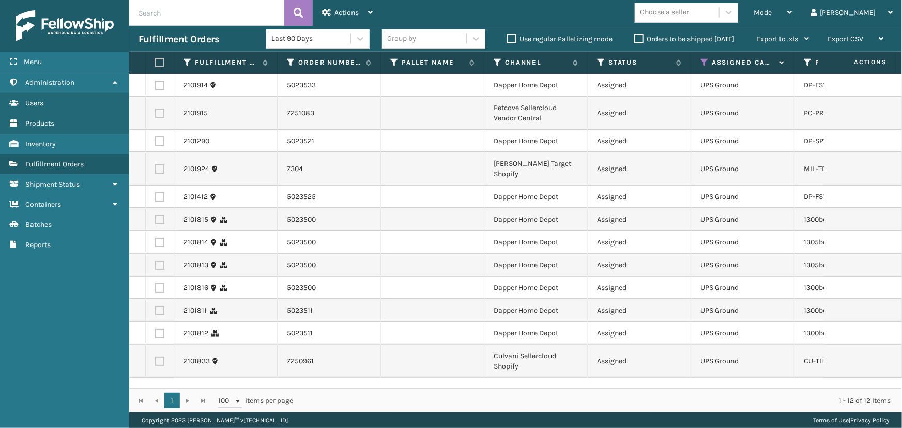
click at [161, 65] on label at bounding box center [158, 62] width 6 height 9
click at [156, 65] on input "checkbox" at bounding box center [155, 62] width 1 height 7
checkbox input "true"
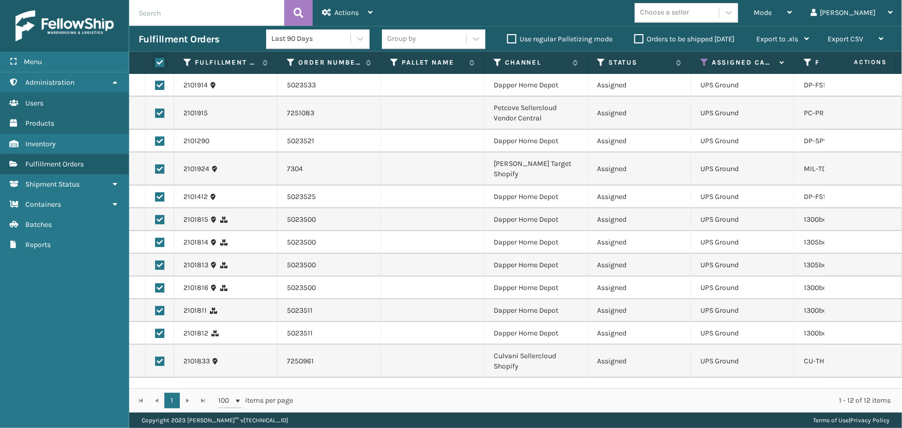
checkbox input "true"
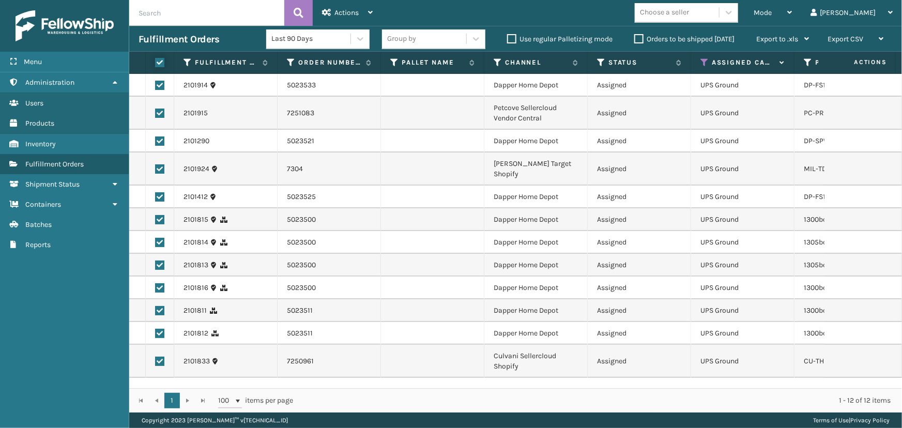
checkbox input "true"
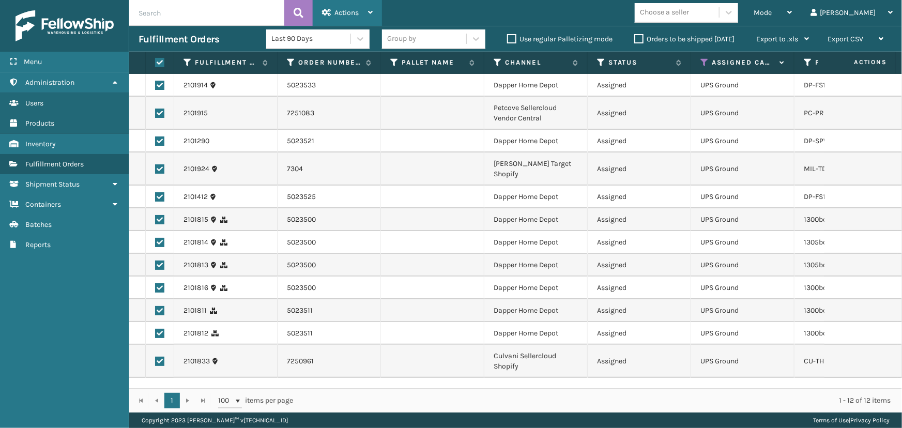
click at [357, 14] on span "Actions" at bounding box center [346, 12] width 24 height 9
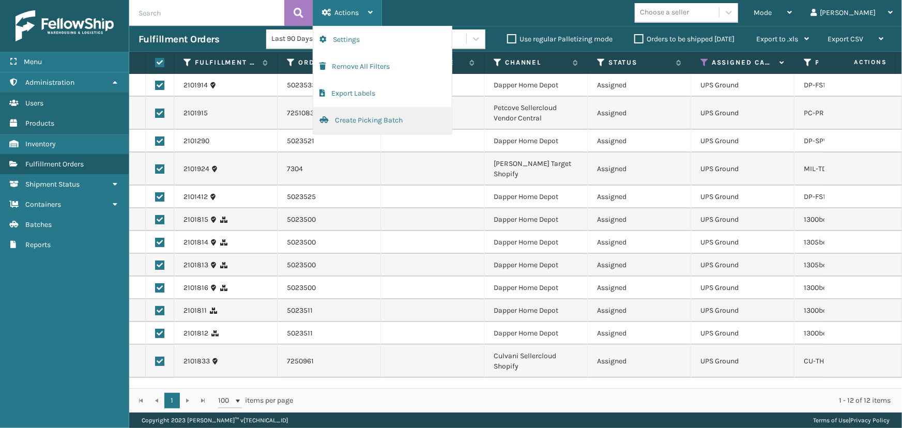
click at [379, 123] on button "Create Picking Batch" at bounding box center [382, 120] width 138 height 27
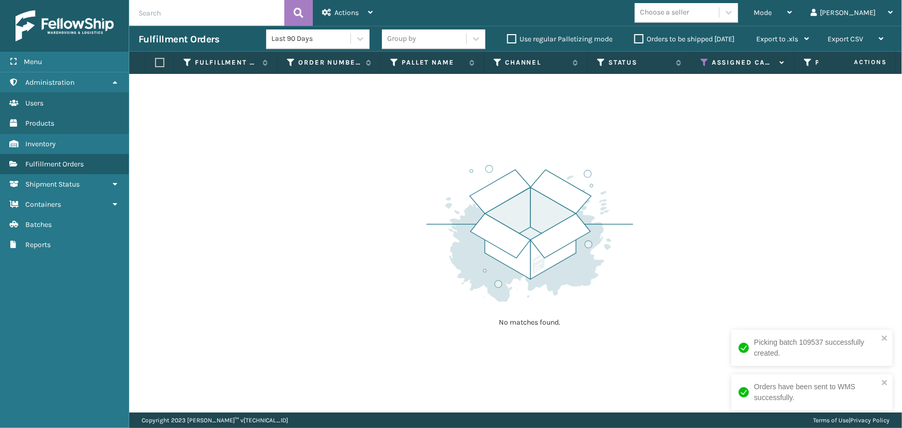
click at [705, 60] on icon at bounding box center [704, 62] width 8 height 9
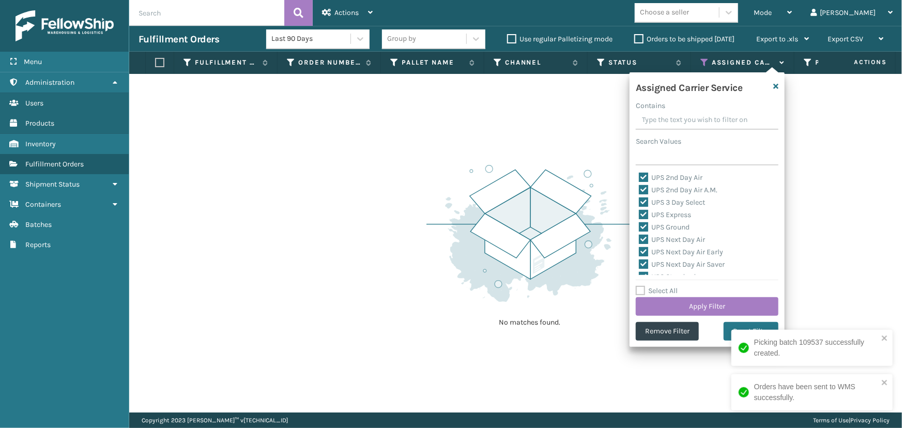
click at [661, 290] on label "Select All" at bounding box center [657, 290] width 42 height 9
click at [661, 286] on input "Select All" at bounding box center [713, 285] width 155 height 1
checkbox input "true"
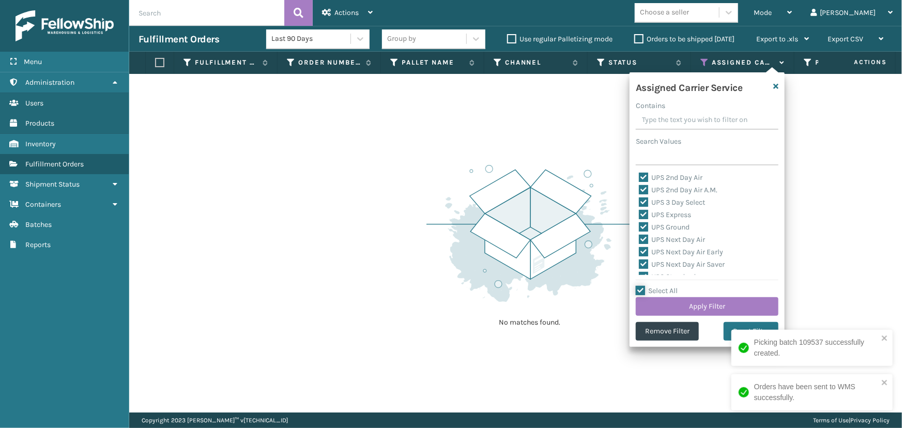
checkbox input "true"
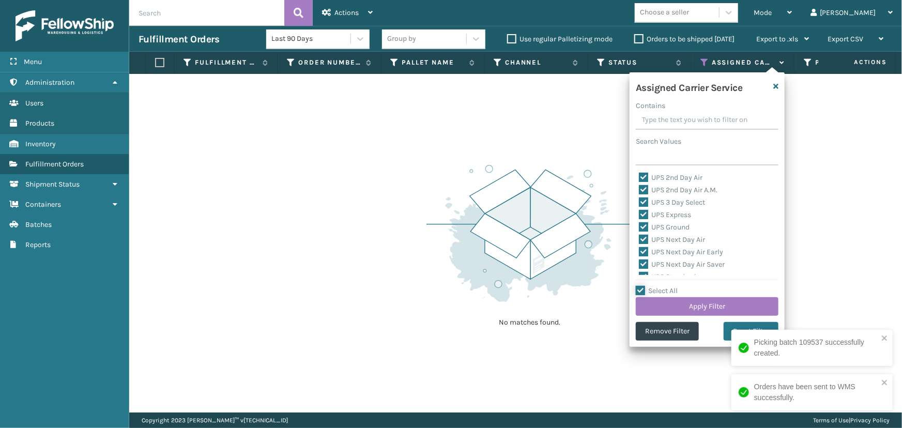
checkbox input "true"
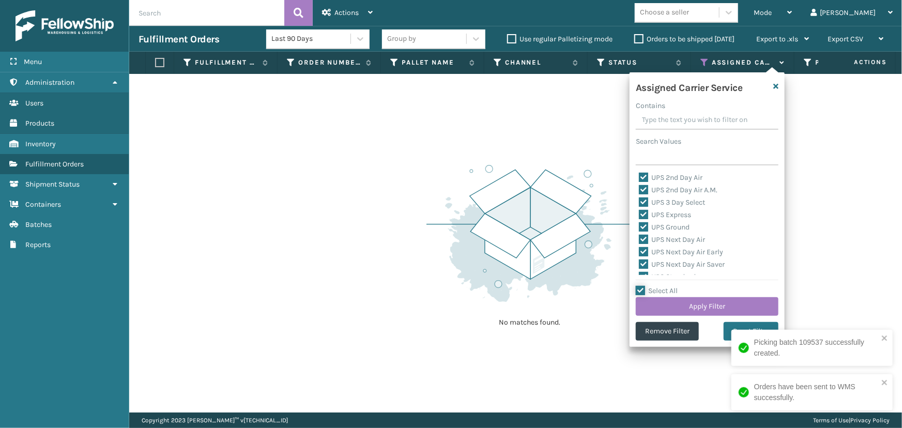
checkbox input "true"
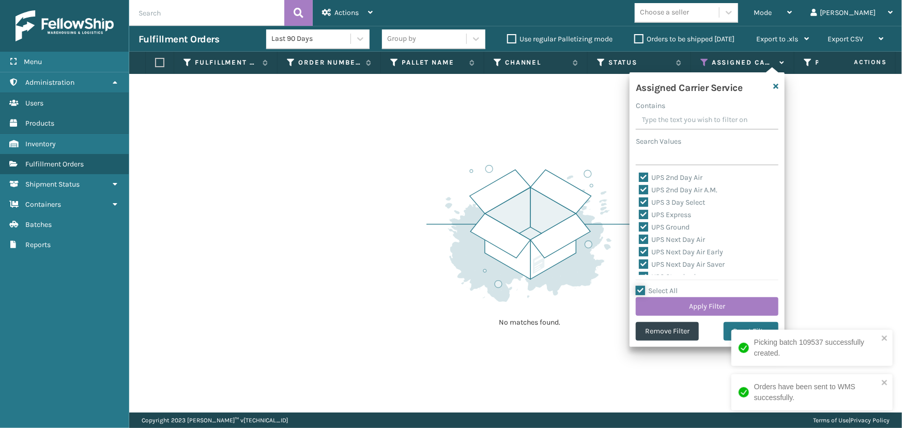
checkbox input "true"
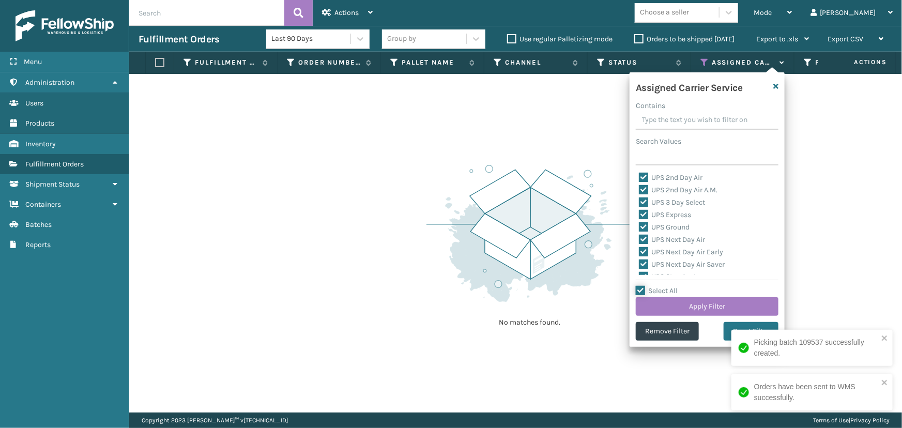
checkbox input "true"
click at [658, 273] on label "LTL" at bounding box center [650, 273] width 23 height 9
click at [639, 273] on input "LTL" at bounding box center [639, 270] width 1 height 7
checkbox input "false"
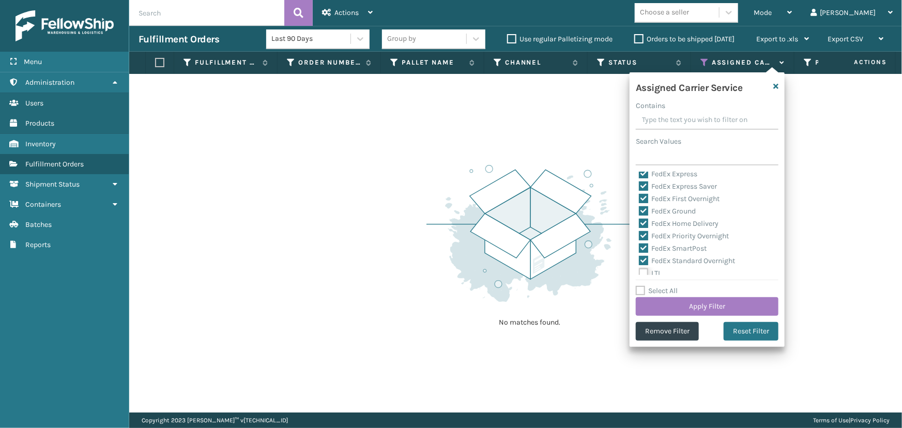
checkbox input "false"
click at [708, 311] on button "Apply Filter" at bounding box center [707, 306] width 143 height 19
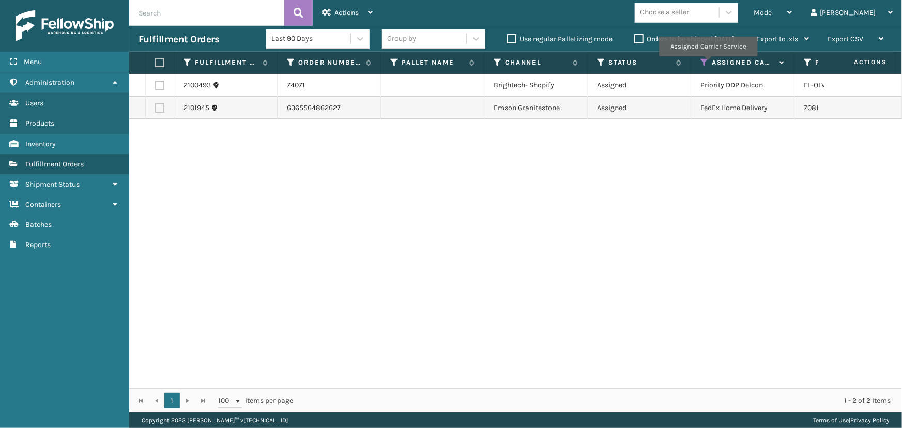
click at [707, 64] on icon at bounding box center [704, 62] width 8 height 9
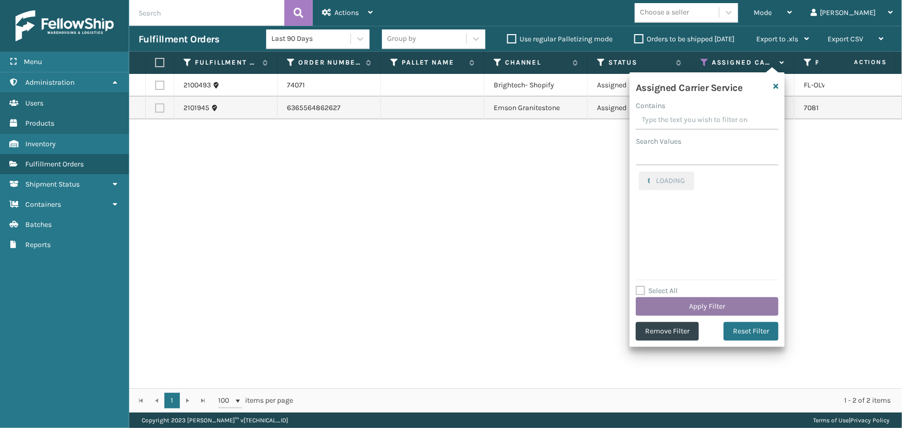
click at [728, 302] on button "Apply Filter" at bounding box center [707, 306] width 143 height 19
